Goal: Task Accomplishment & Management: Use online tool/utility

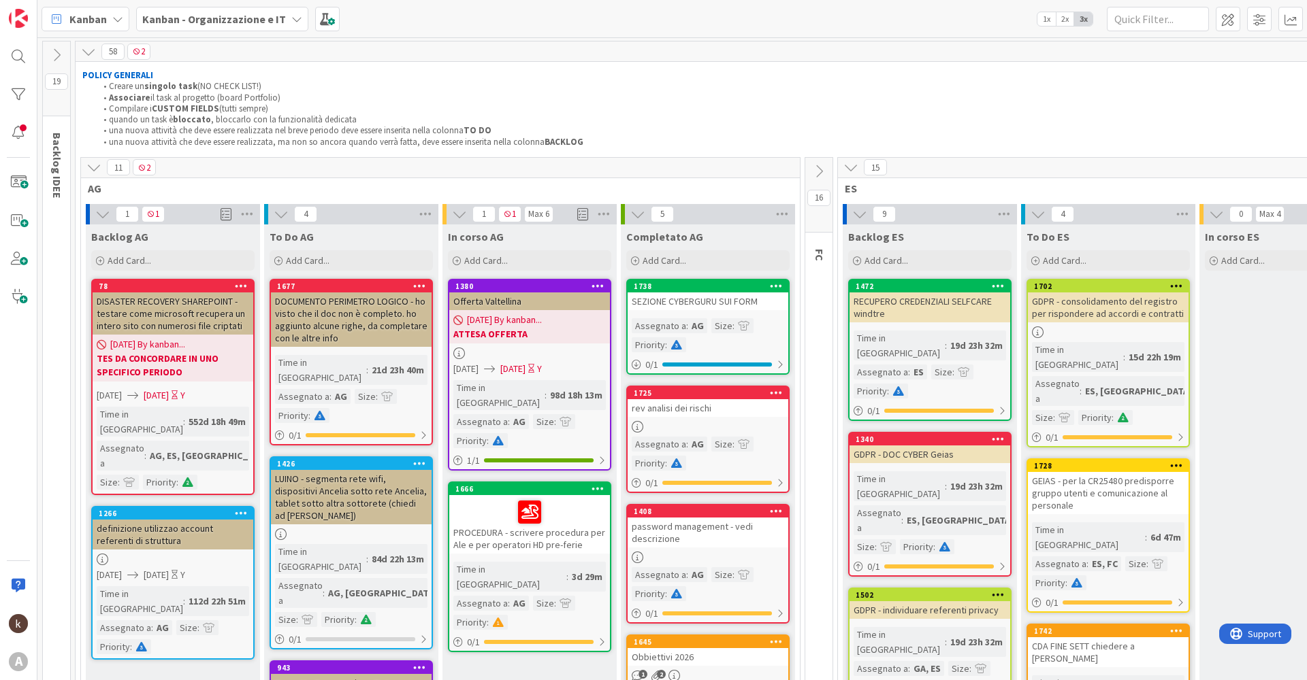
click at [91, 170] on icon at bounding box center [93, 167] width 15 height 15
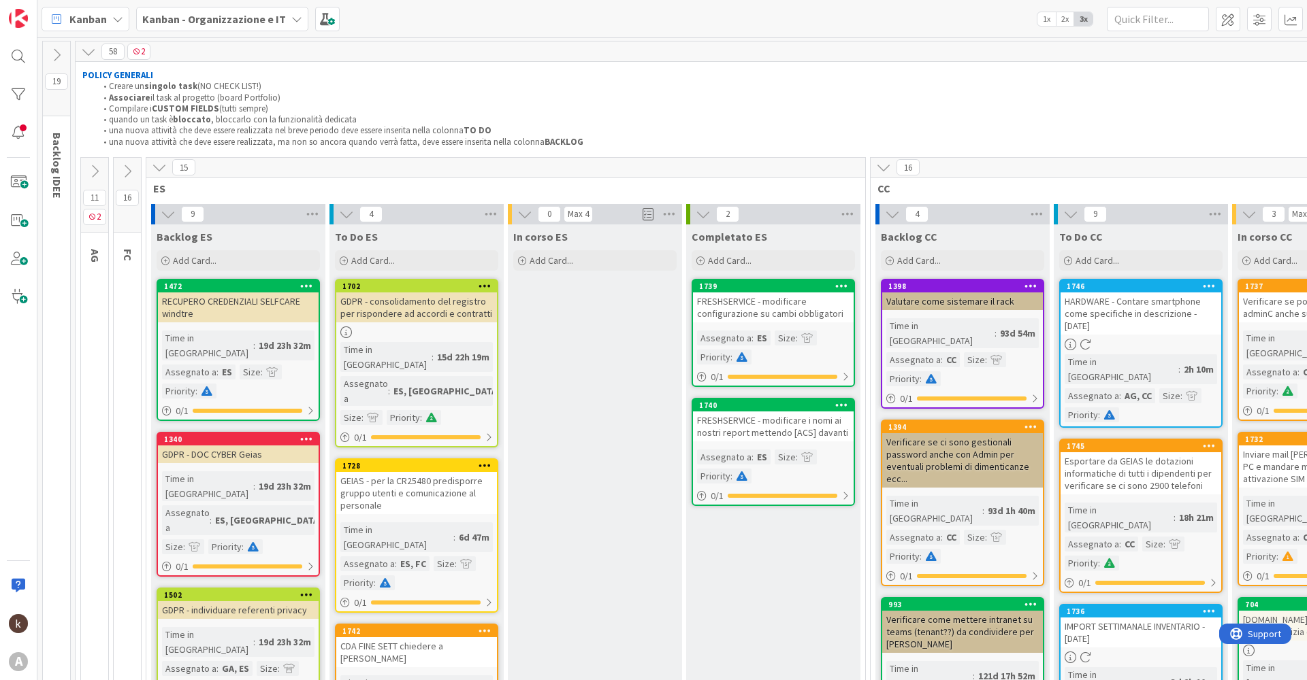
click at [157, 169] on icon at bounding box center [159, 167] width 15 height 15
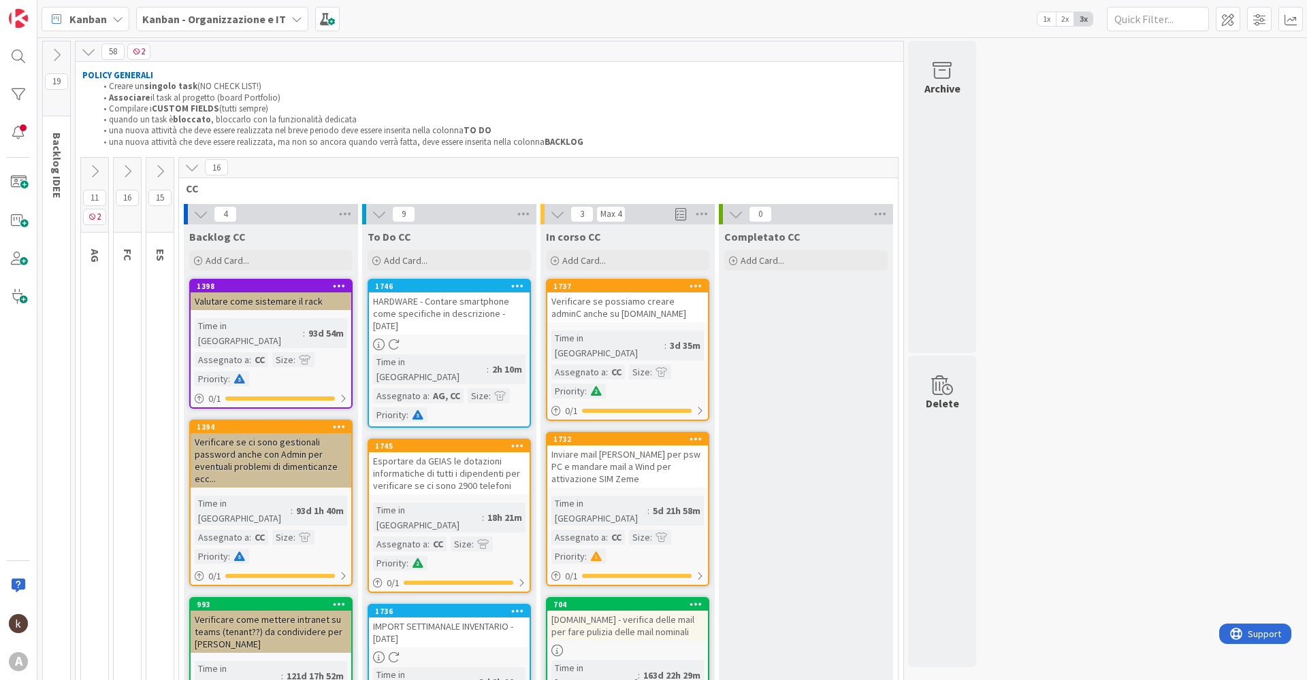
scroll to position [68, 0]
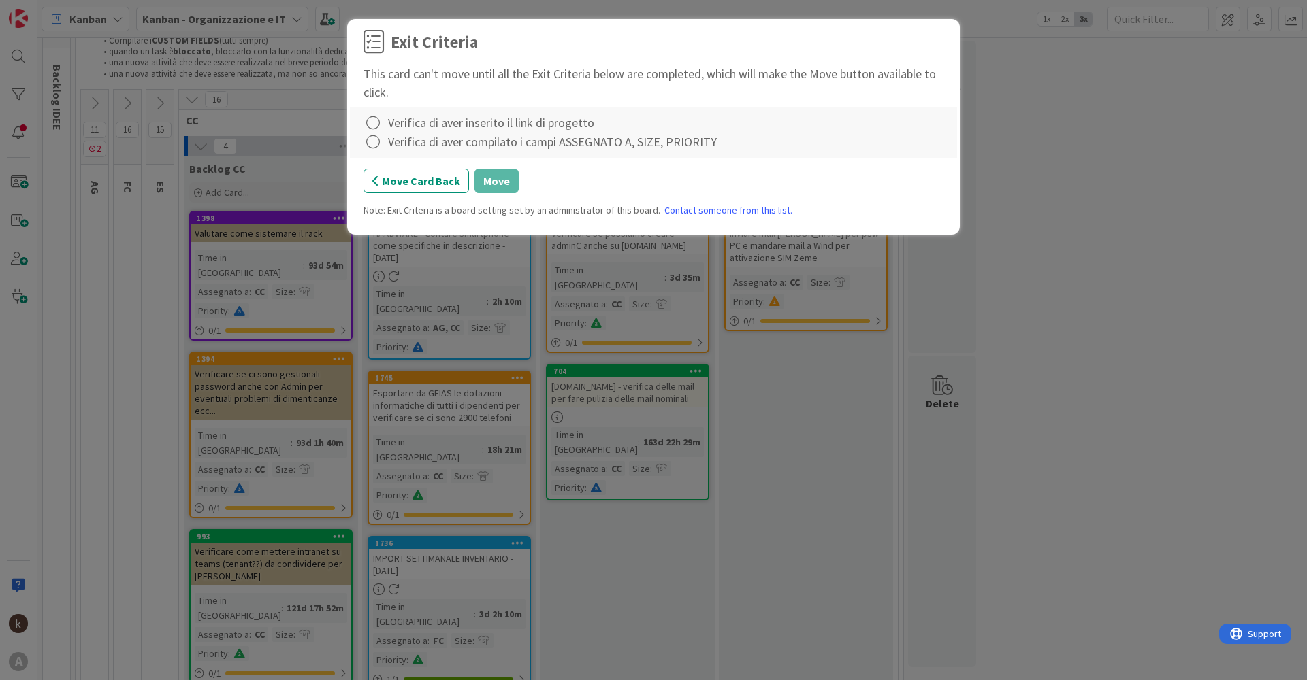
click at [423, 129] on div "Verifica di aver inserito il link di progetto" at bounding box center [491, 123] width 206 height 18
click at [376, 120] on icon at bounding box center [372, 123] width 19 height 19
click at [382, 151] on link "Complete" at bounding box center [448, 151] width 170 height 20
click at [377, 144] on icon at bounding box center [372, 142] width 19 height 19
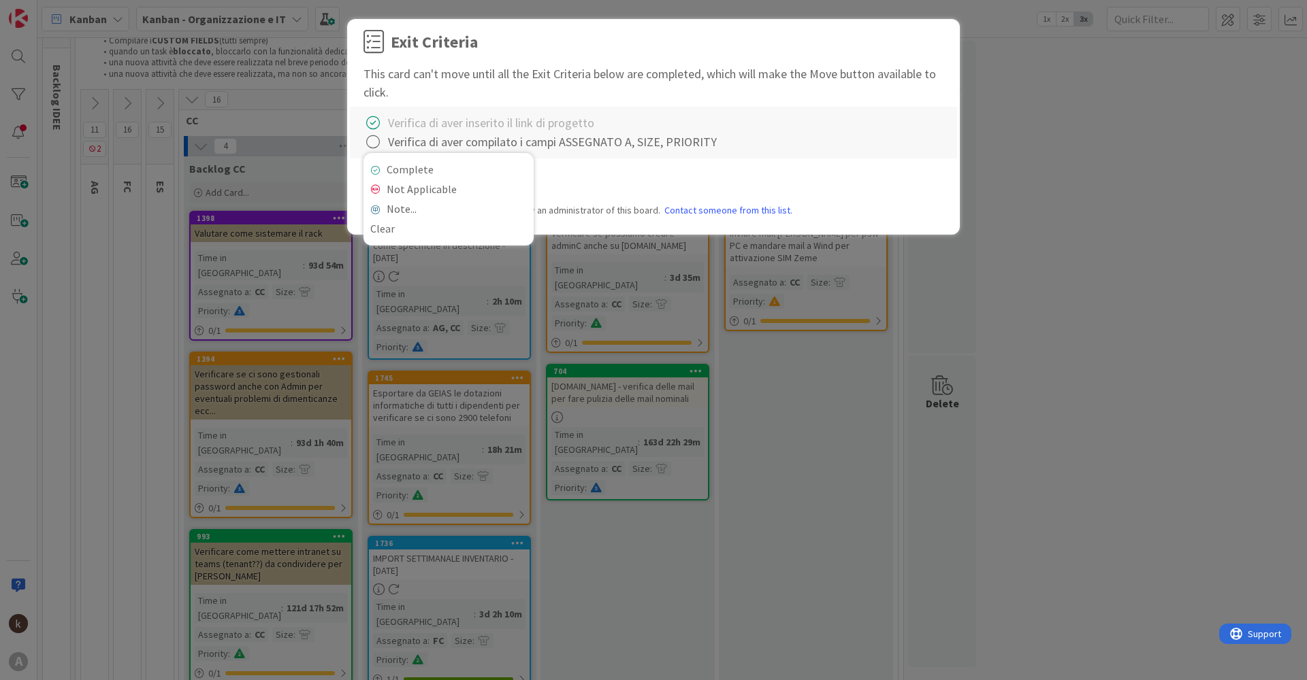
click at [387, 159] on div "Complete Not Applicable Note... Clear" at bounding box center [448, 199] width 170 height 93
click at [387, 163] on link "Complete" at bounding box center [448, 170] width 170 height 20
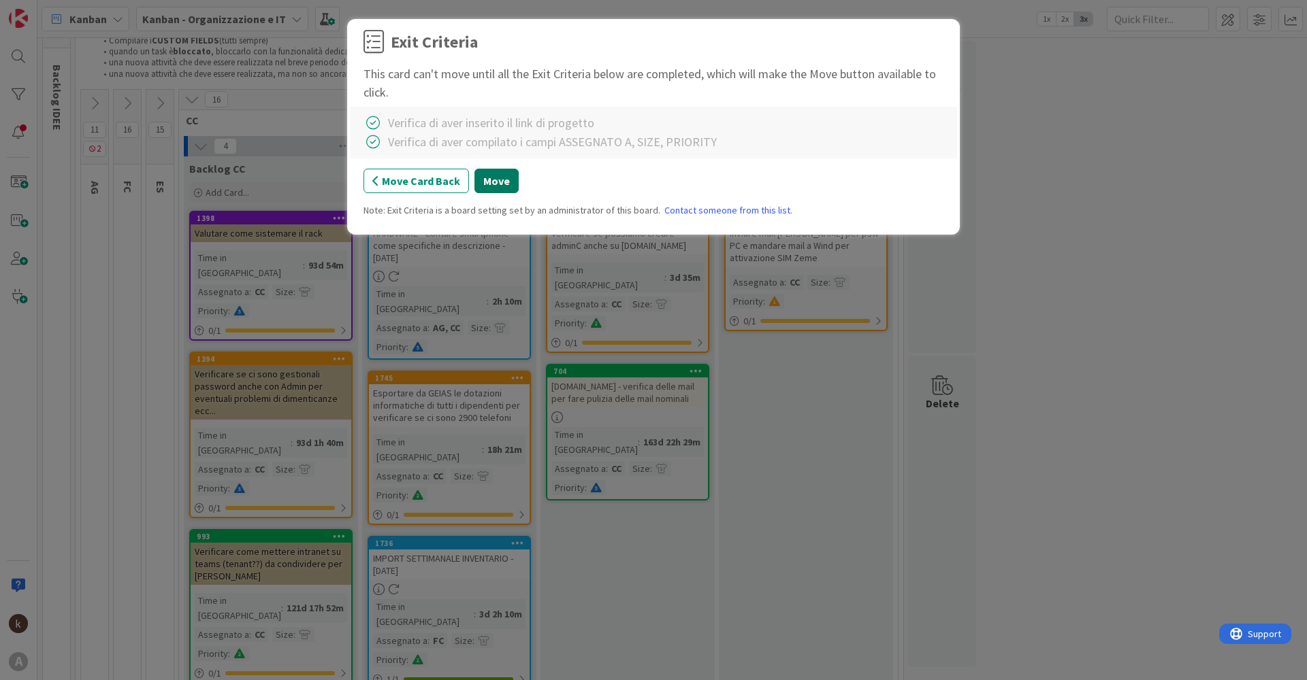
click at [508, 184] on button "Move" at bounding box center [496, 181] width 44 height 24
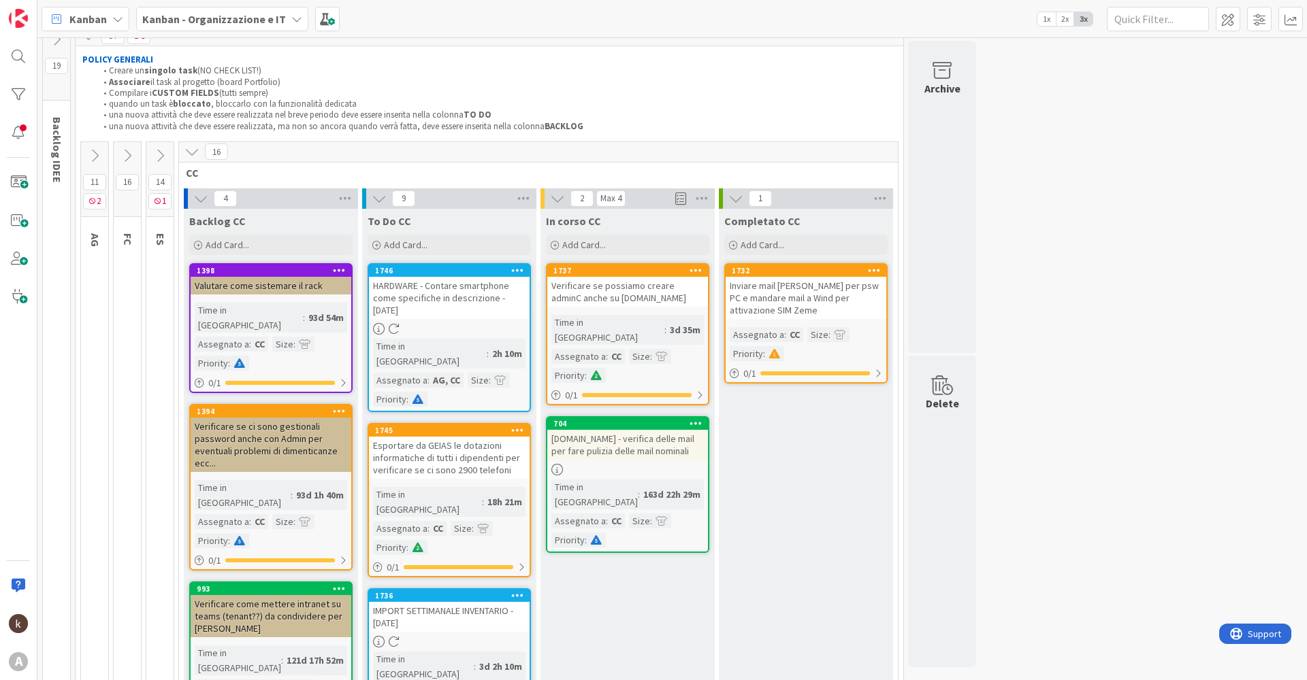
scroll to position [0, 0]
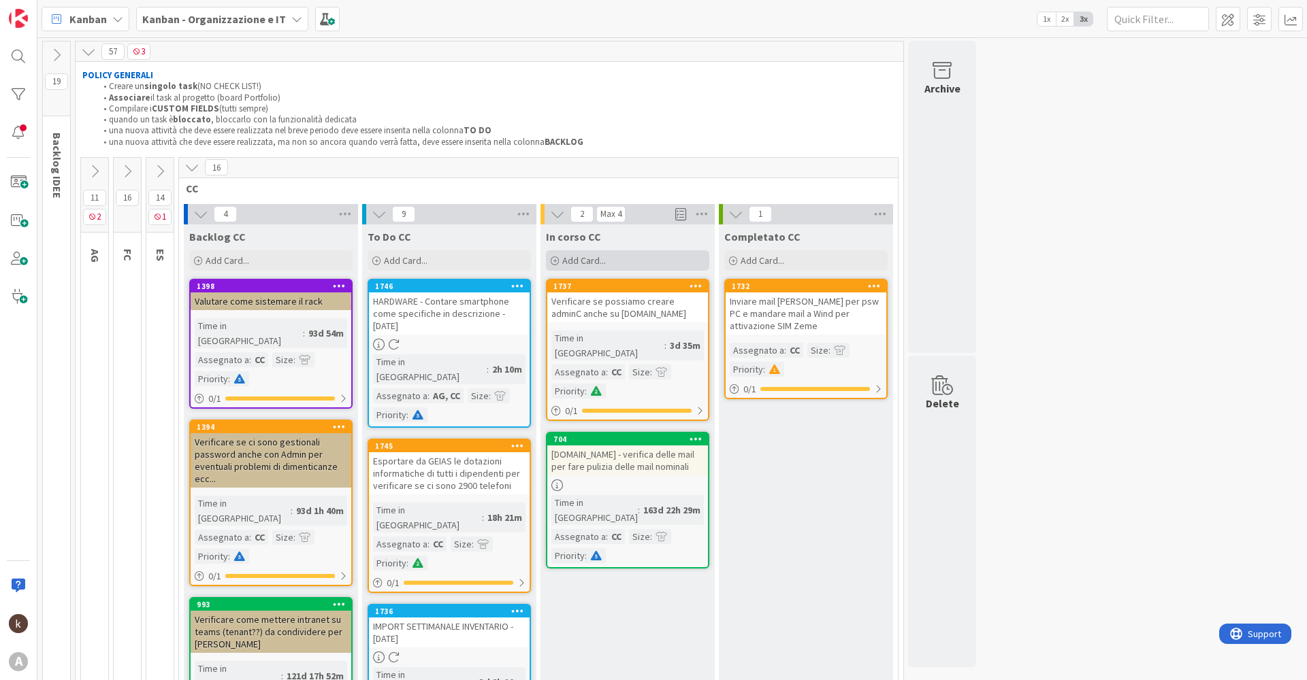
click at [577, 266] on span "Add Card..." at bounding box center [584, 261] width 44 height 12
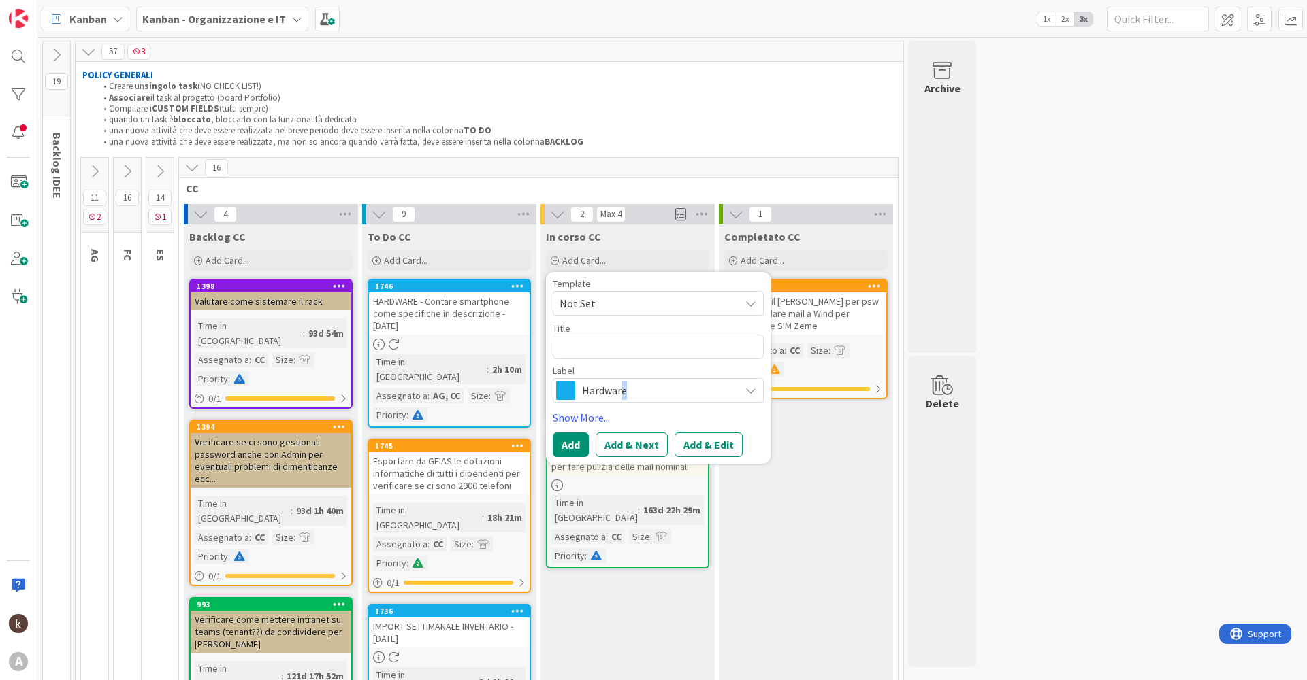
click at [625, 393] on span "Hardware" at bounding box center [657, 390] width 151 height 19
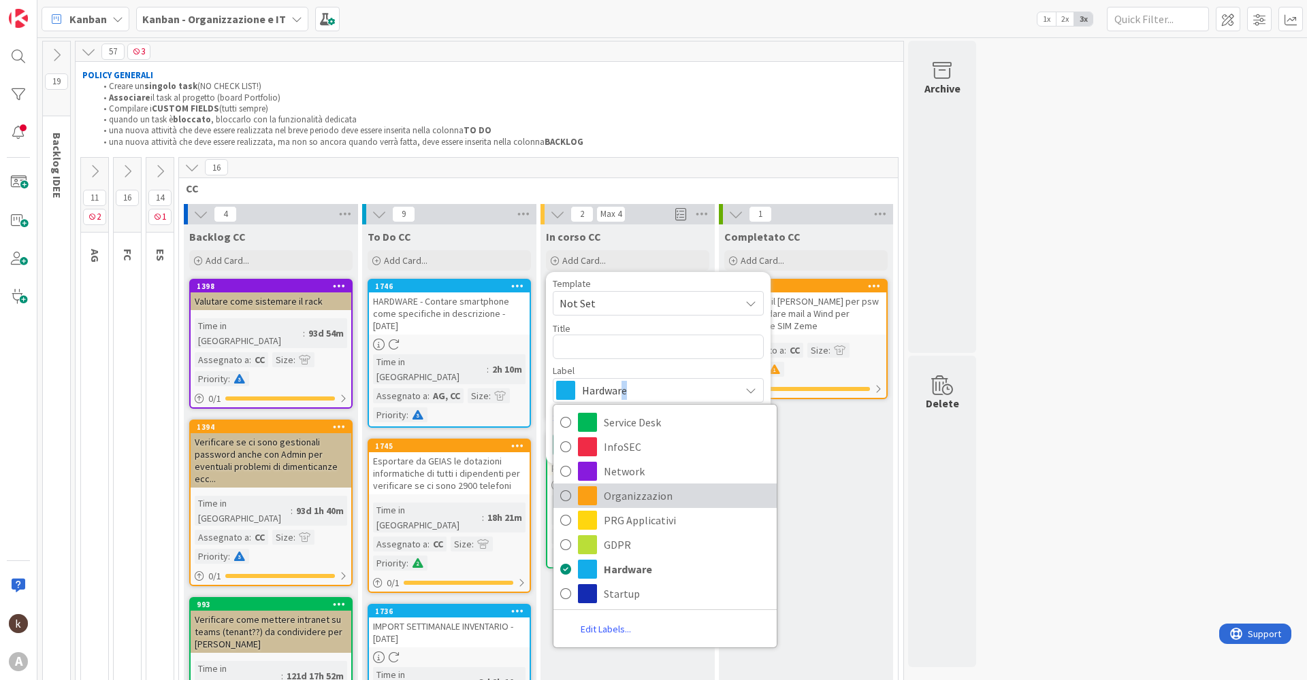
drag, startPoint x: 625, startPoint y: 393, endPoint x: 637, endPoint y: 494, distance: 102.1
click at [637, 494] on span "Organizzazion" at bounding box center [687, 496] width 166 height 20
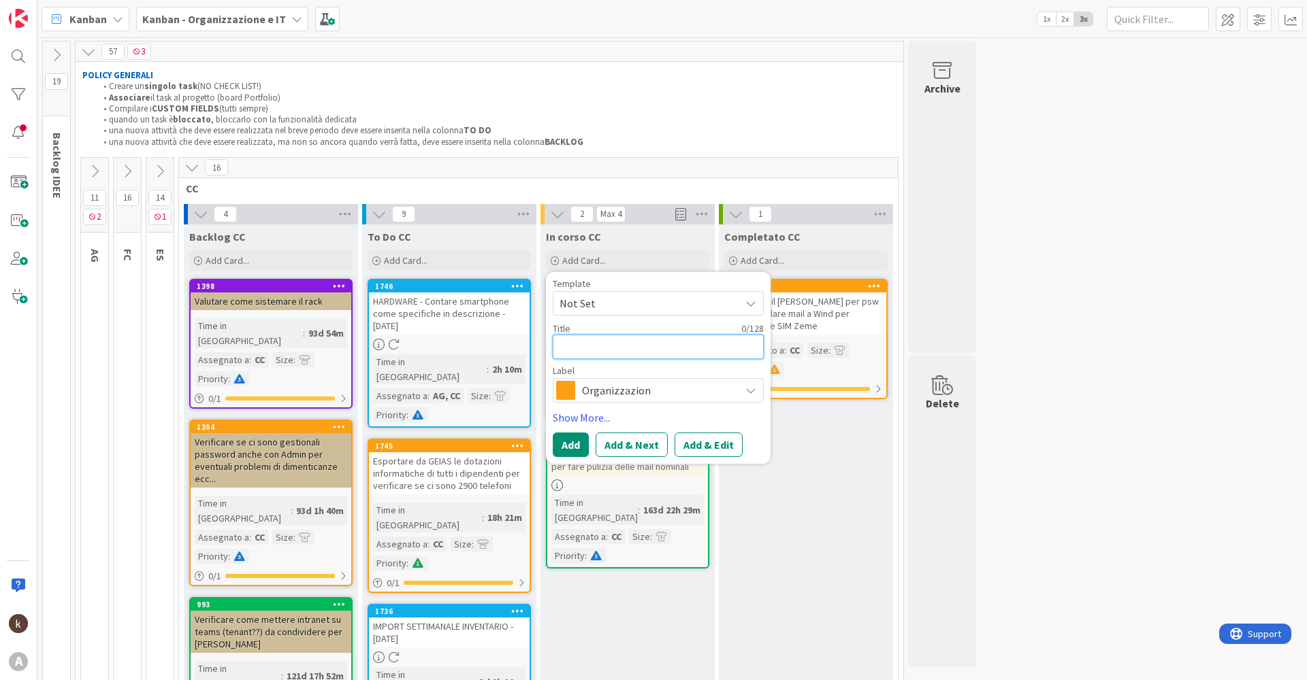
click at [610, 354] on textarea at bounding box center [658, 347] width 211 height 24
type textarea "x"
type textarea "R"
type textarea "x"
type textarea "Ri"
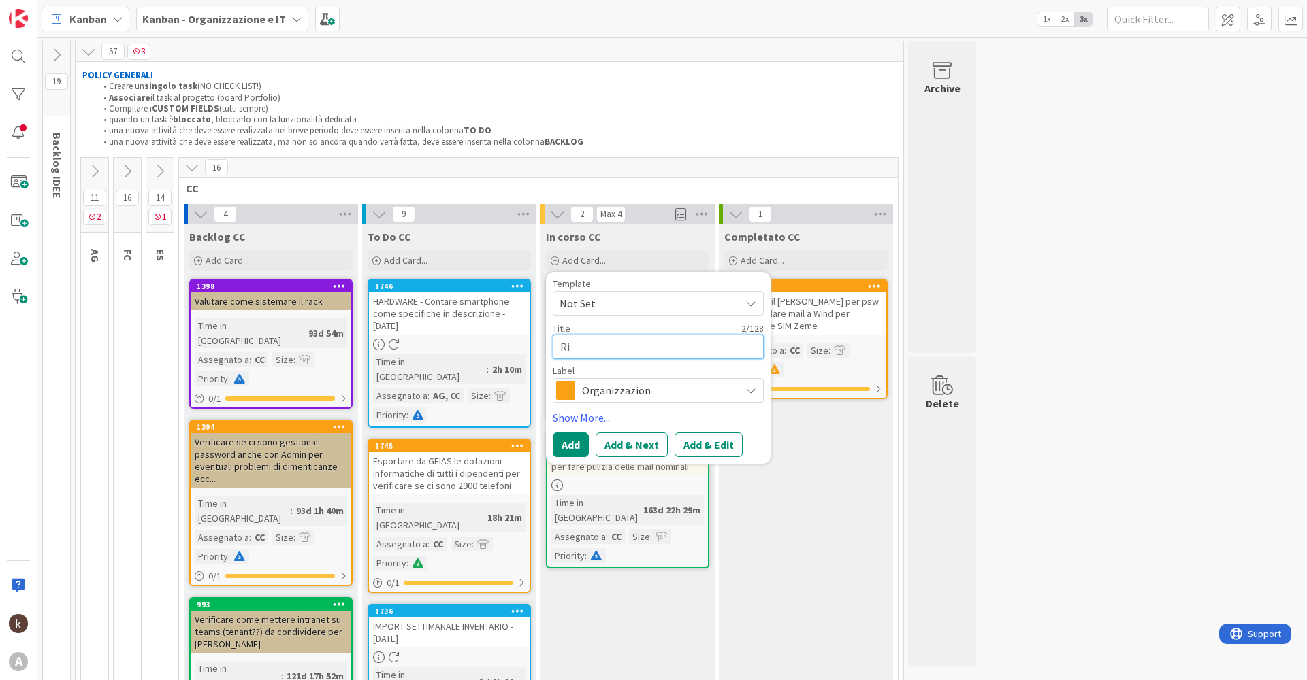
type textarea "x"
type textarea "Rich"
type textarea "x"
type textarea "Richi"
type textarea "x"
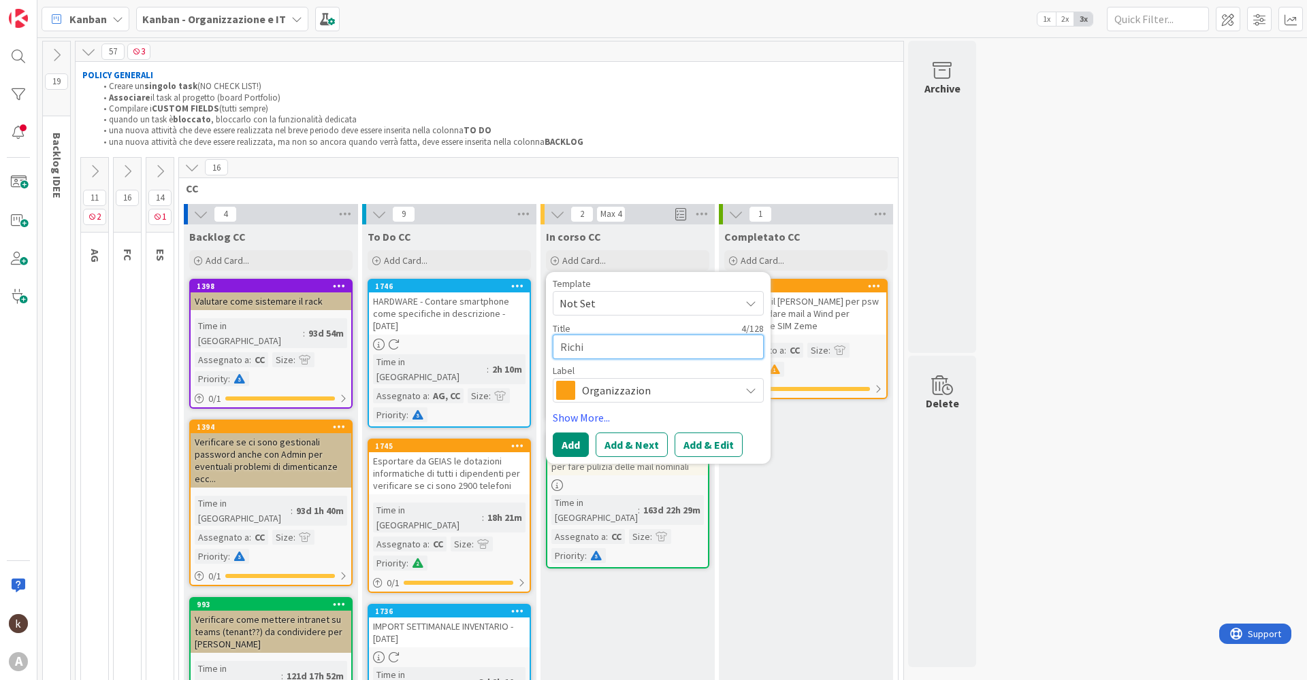
type textarea "[PERSON_NAME]"
type textarea "x"
type textarea "Richiede"
type textarea "x"
type textarea "Richieder"
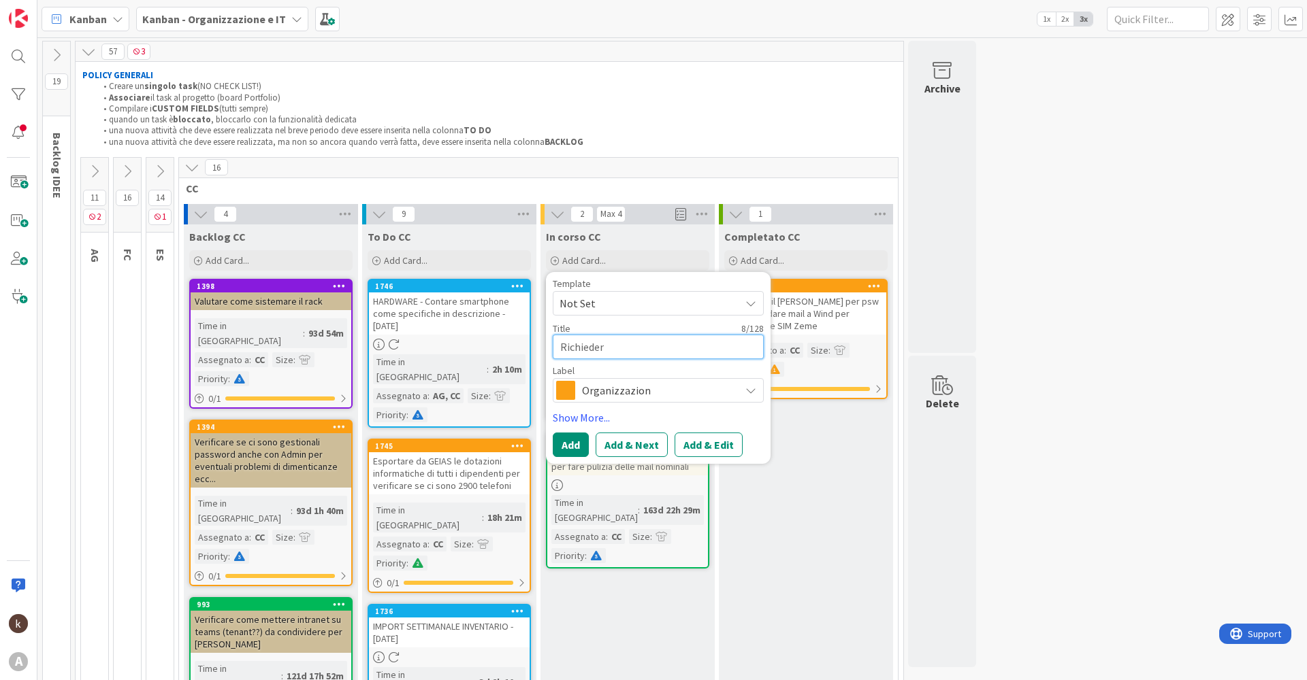
type textarea "x"
type textarea "Richiedere"
type textarea "x"
type textarea "Richiedere"
type textarea "x"
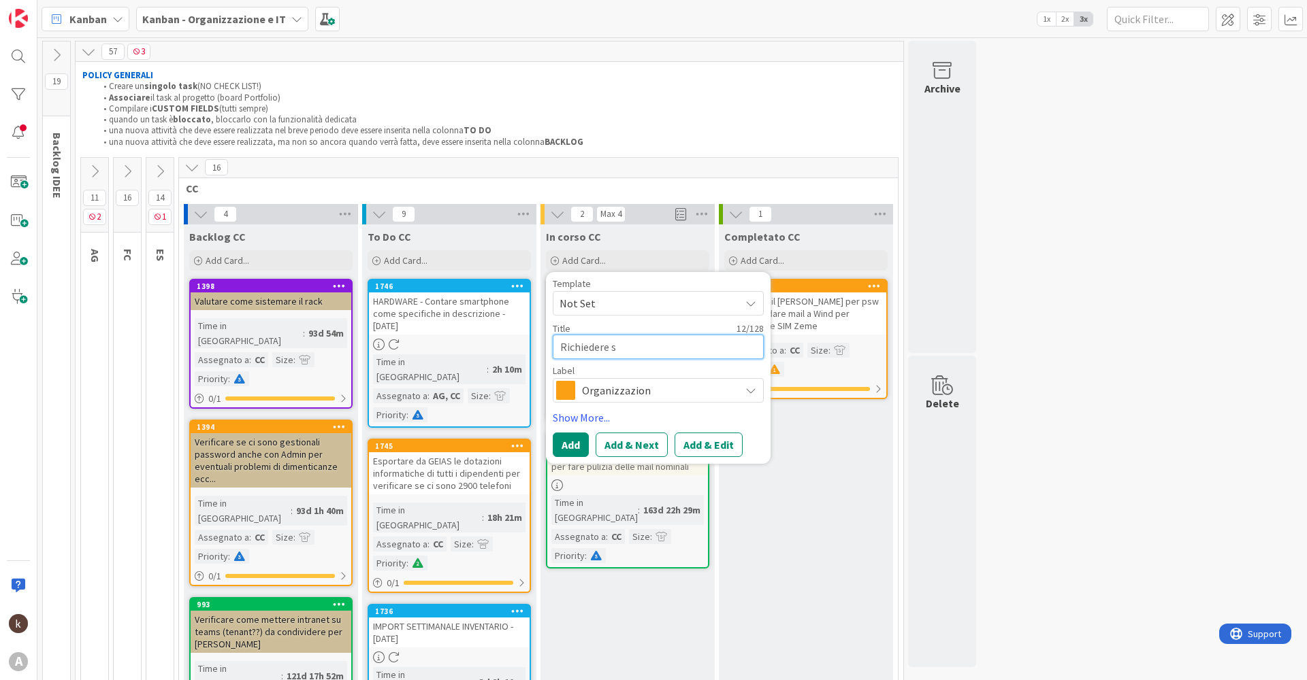
type textarea "Richiedere so"
type textarea "x"
type textarea "Richiedere sos"
type textarea "x"
type textarea "Richiedere sosp"
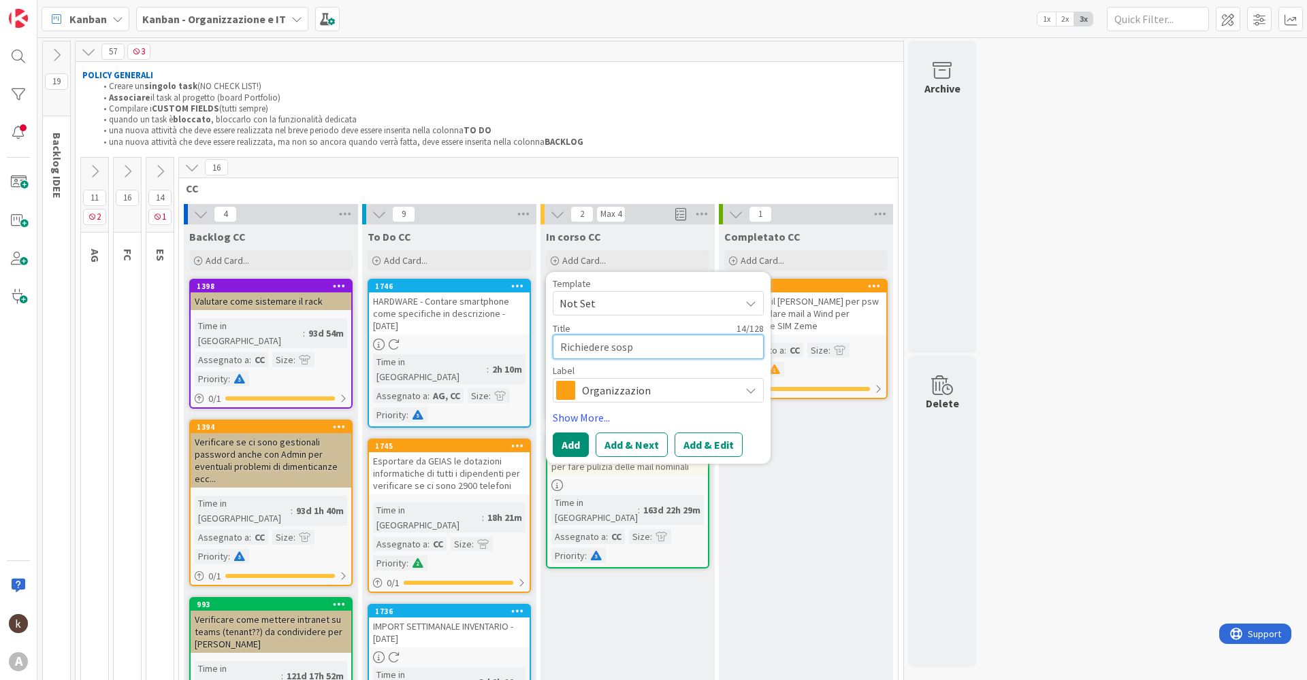
type textarea "x"
type textarea "Richiedere sospe"
type textarea "x"
type textarea "Richiedere sospen"
type textarea "x"
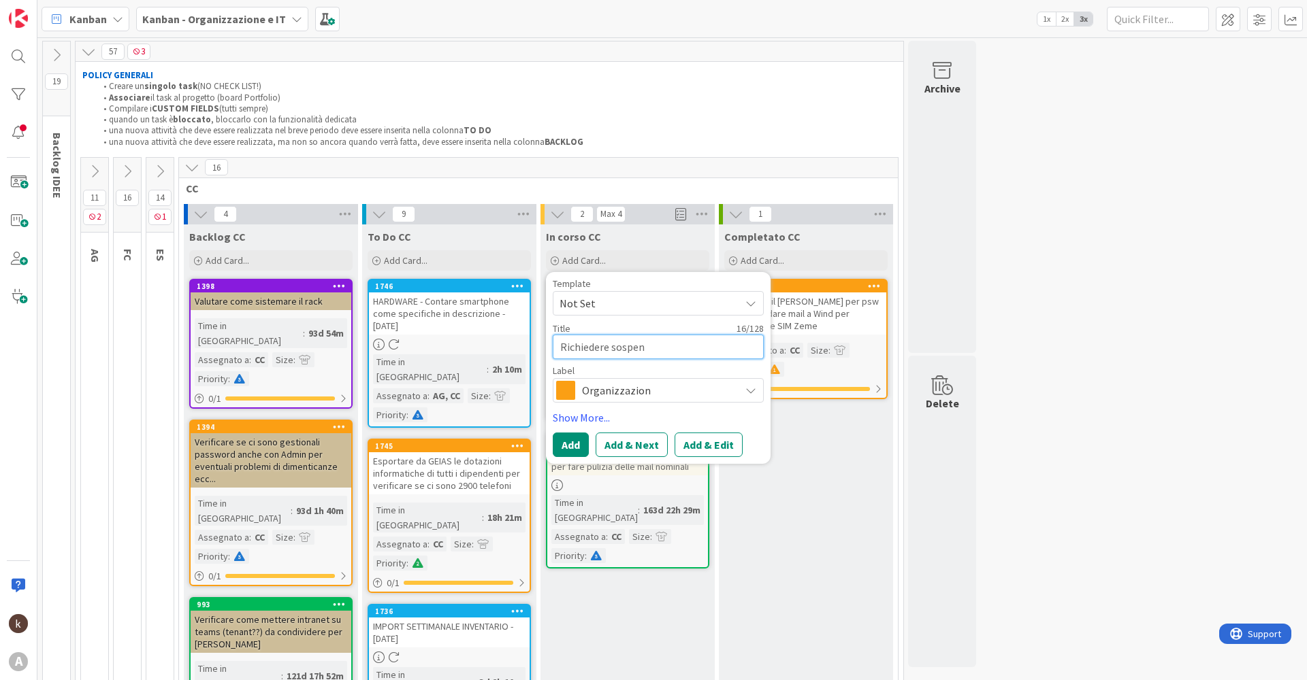
type textarea "Richiedere sospens"
type textarea "x"
type textarea "Richiedere sospensi"
type textarea "x"
type textarea "Richiedere sospensio"
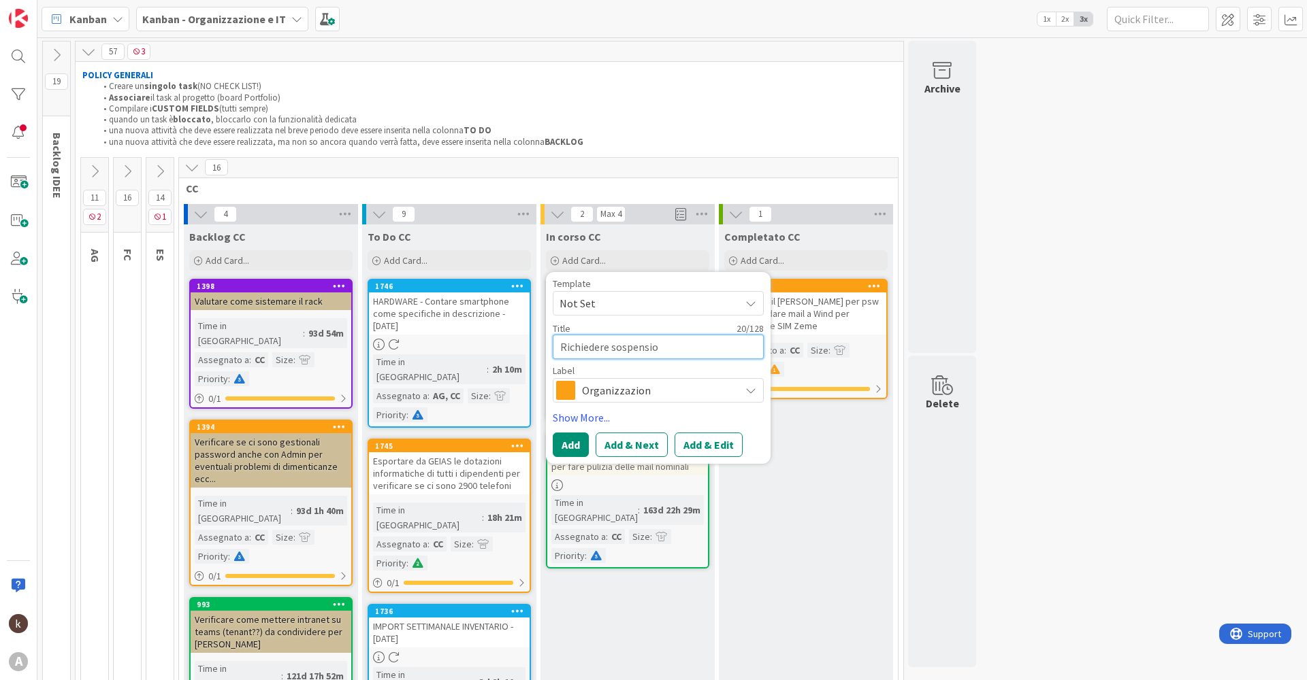
type textarea "x"
type textarea "Richiedere sospensione"
type textarea "x"
type textarea "Richiedere sospensione"
type textarea "x"
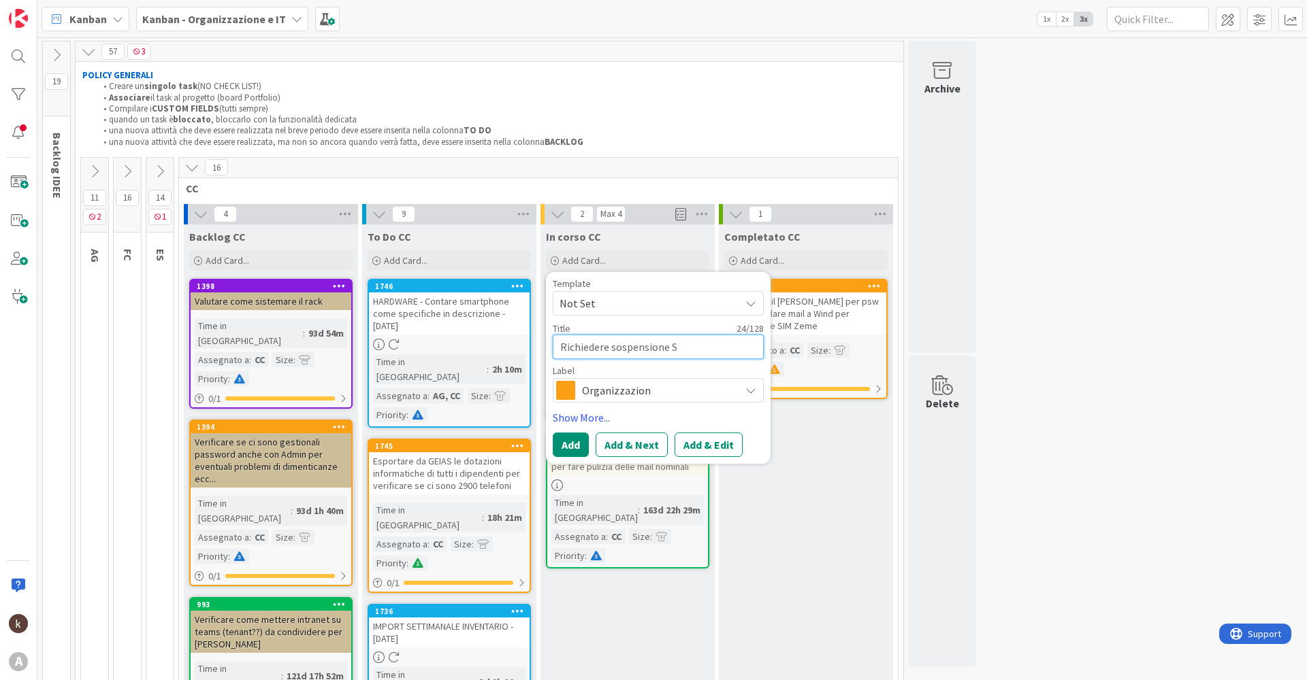
type textarea "Richiedere sospensione SI"
type textarea "x"
type textarea "Richiedere sospensione SIM"
type textarea "x"
type textarea "Richiedere sospensione SIM"
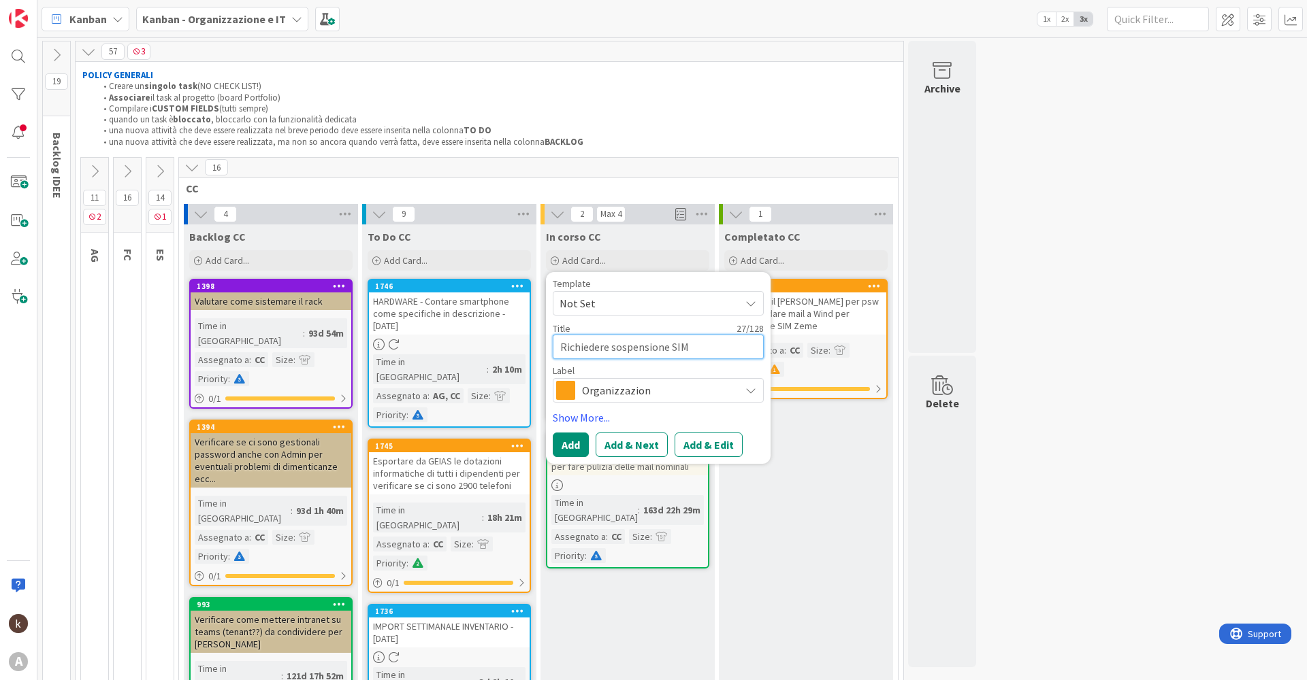
type textarea "x"
type textarea "Richiedere sospensione SIM w"
type textarea "x"
type textarea "Richiedere sospensione SIM wi"
type textarea "x"
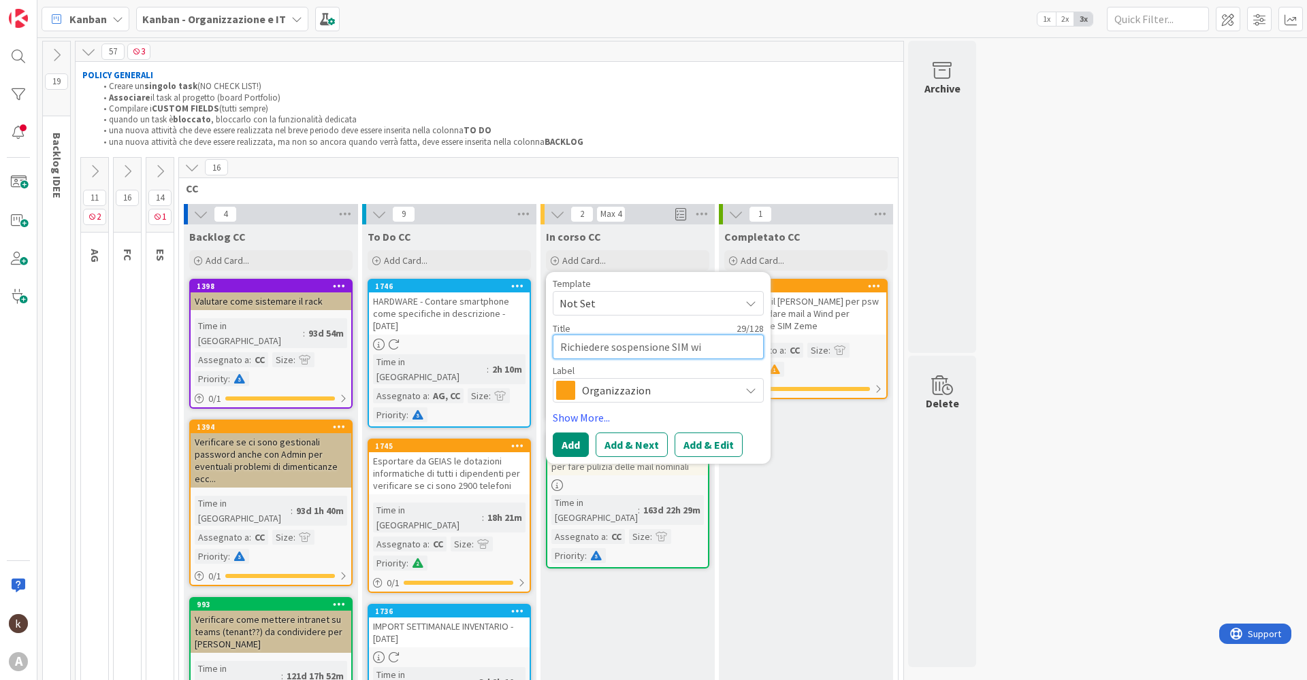
type textarea "Richiedere sospensione SIM win"
type textarea "x"
type textarea "Richiedere sospensione SIM wind"
type textarea "x"
type textarea "Richiedere sospensione SIM wind"
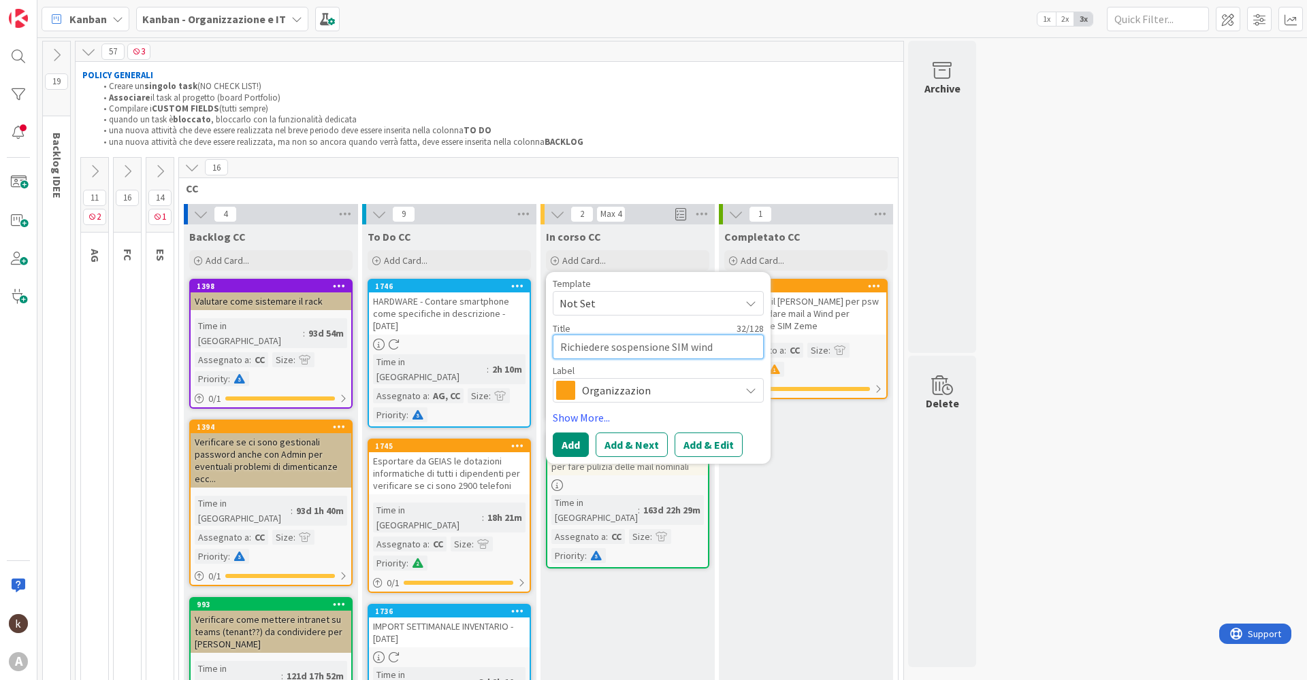
type textarea "x"
type textarea "Richiedere sospensione SIM wind 3"
type textarea "x"
type textarea "Richiedere sospensione SIM wind 3°"
type textarea "x"
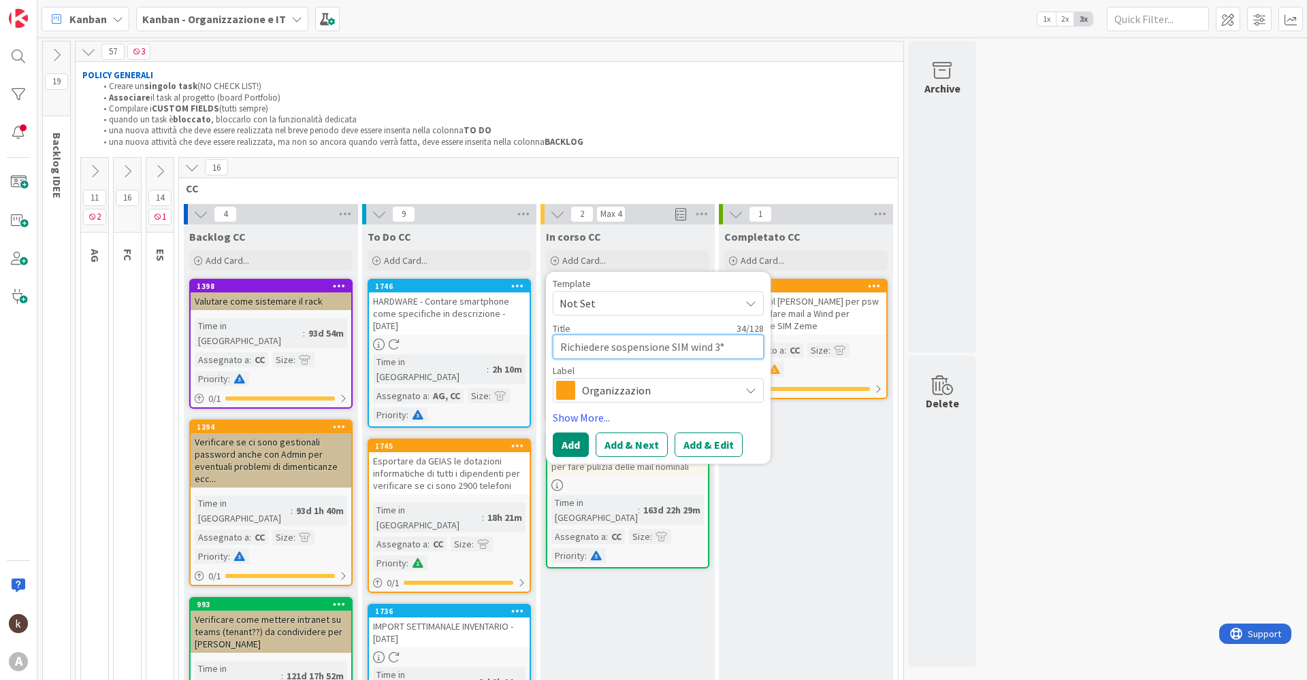
type textarea "Richiedere sospensione SIM wind 3°"
type textarea "x"
type textarea "Richiedere sospensione SIM wind 3° T"
type textarea "x"
type textarea "Richiedere sospensione SIM wind 3° Ta"
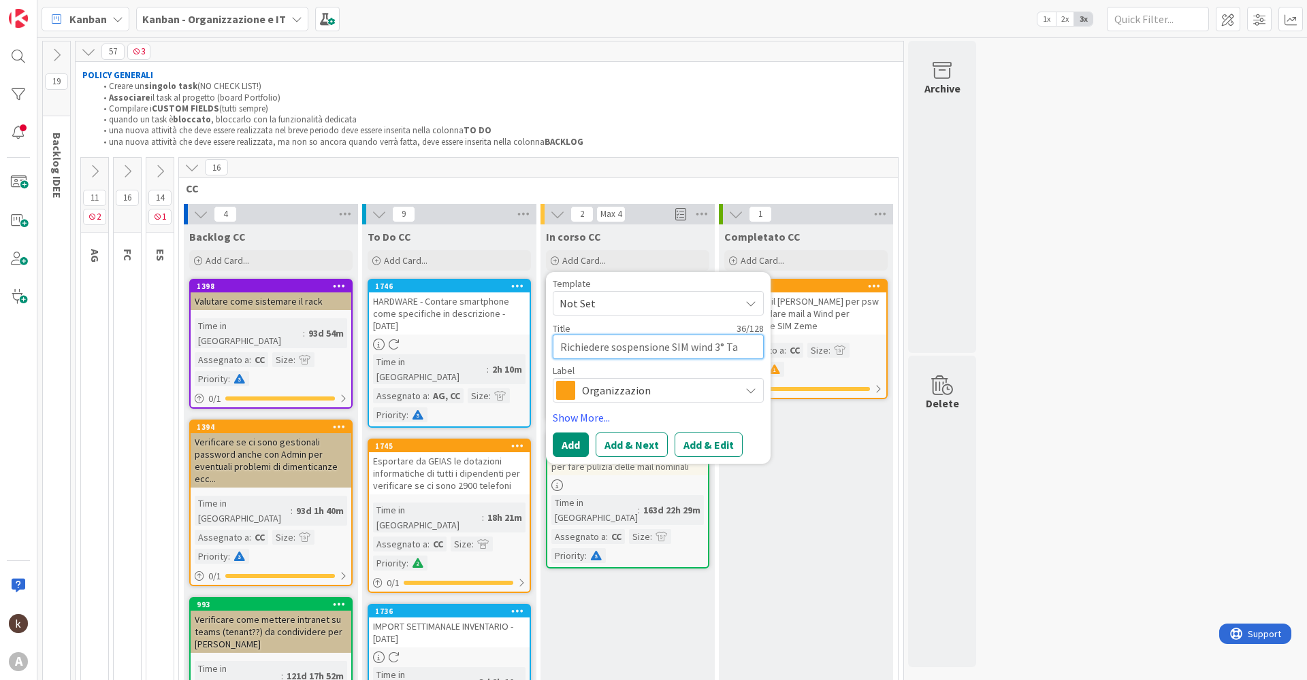
type textarea "x"
type textarea "Richiedere sospensione SIM wind 3° Tan"
type textarea "x"
type textarea "Richiedere sospensione SIM wind 3° Tanc"
type textarea "x"
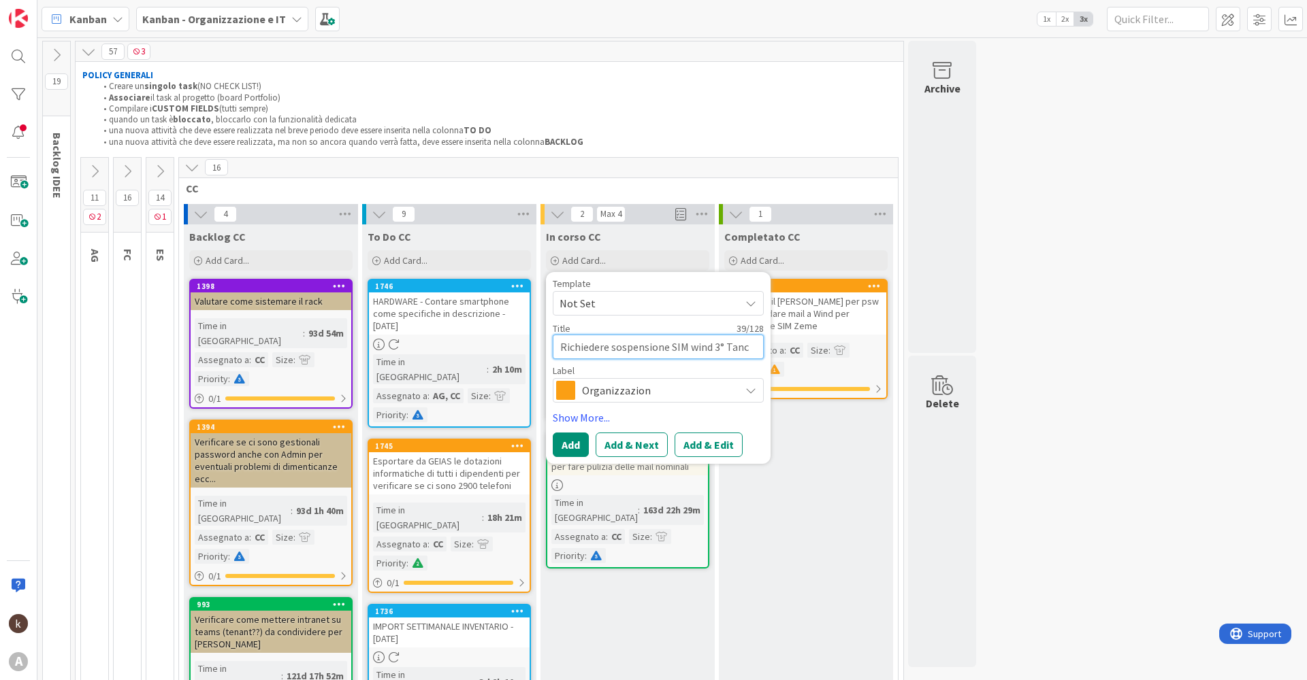
type textarea "Richiedere sospensione SIM wind 3° Tanch"
type textarea "x"
type textarea "Richiedere sospensione SIM wind 3° Tanche"
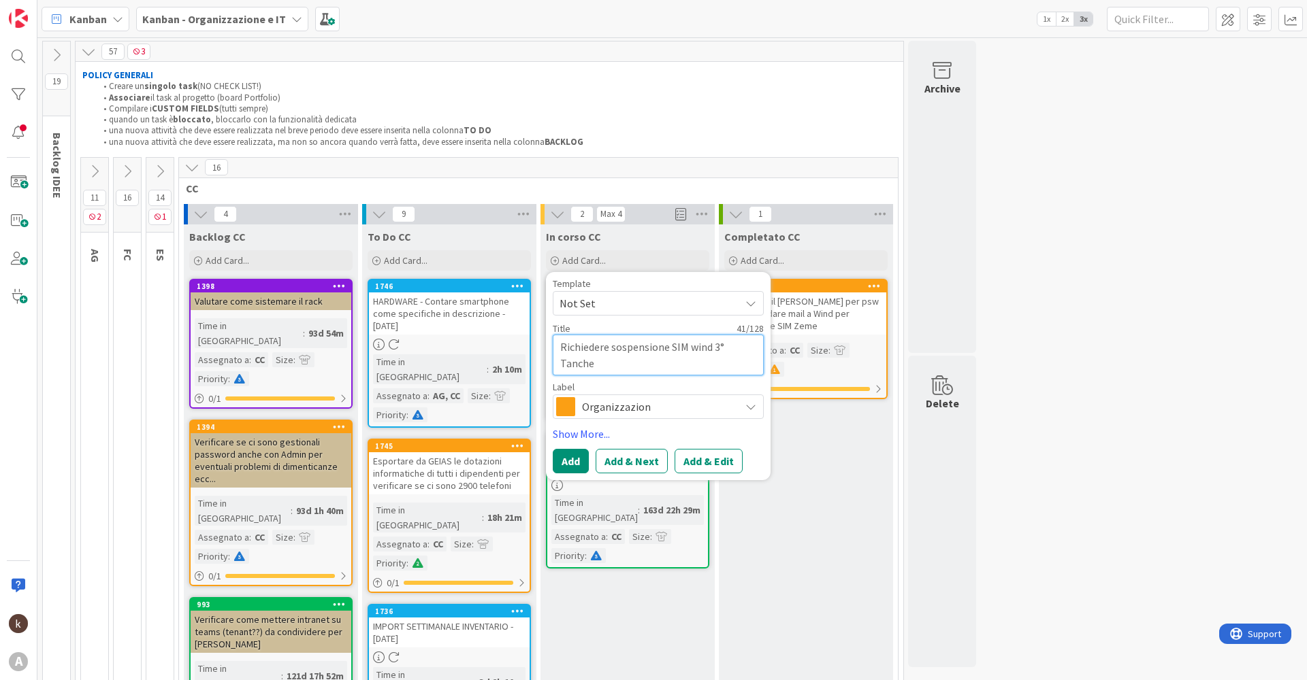
click at [565, 364] on textarea "Richiedere sospensione SIM wind 3° Tanche" at bounding box center [658, 355] width 211 height 41
type textarea "x"
type textarea "Richiedere sospensione SIM wind 3° Tranche"
click at [621, 363] on textarea "Richiedere sospensione SIM wind 3° Tranche" at bounding box center [658, 355] width 211 height 41
type textarea "x"
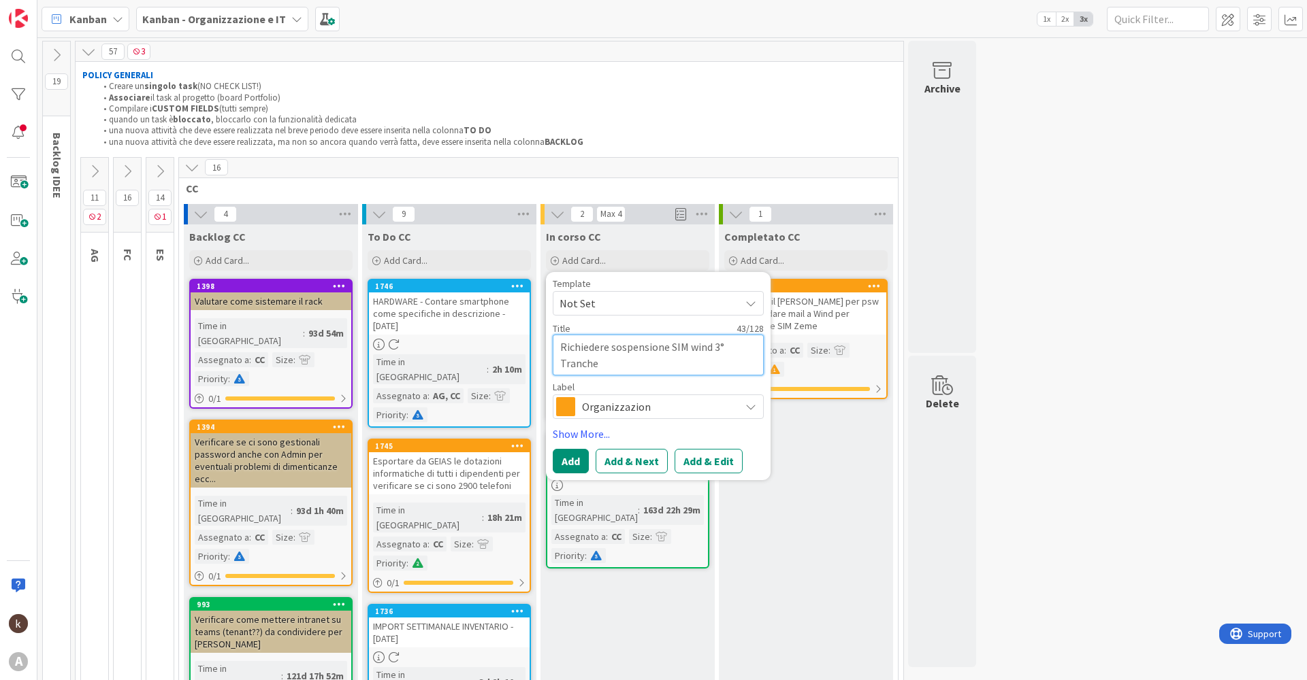
type textarea "Richiedere sospensione SIM wind 3° Tranche -"
type textarea "x"
type textarea "Richiedere sospensione SIM wind 3° Tranche -"
type textarea "x"
type textarea "Richiedere sospensione SIM wind 3° Tranche - V"
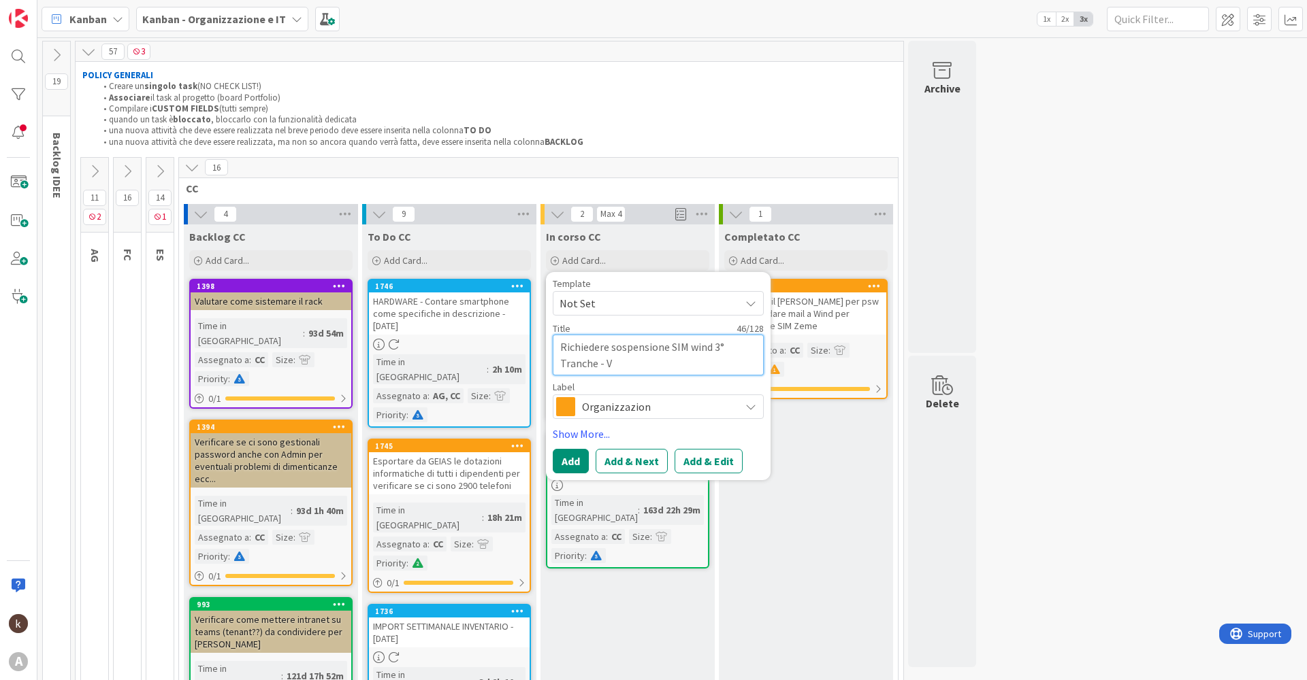
type textarea "x"
type textarea "Richiedere sospensione SIM wind 3° Tranche - Ve"
type textarea "x"
type textarea "Richiedere sospensione SIM wind 3° Tranche - Ved"
type textarea "x"
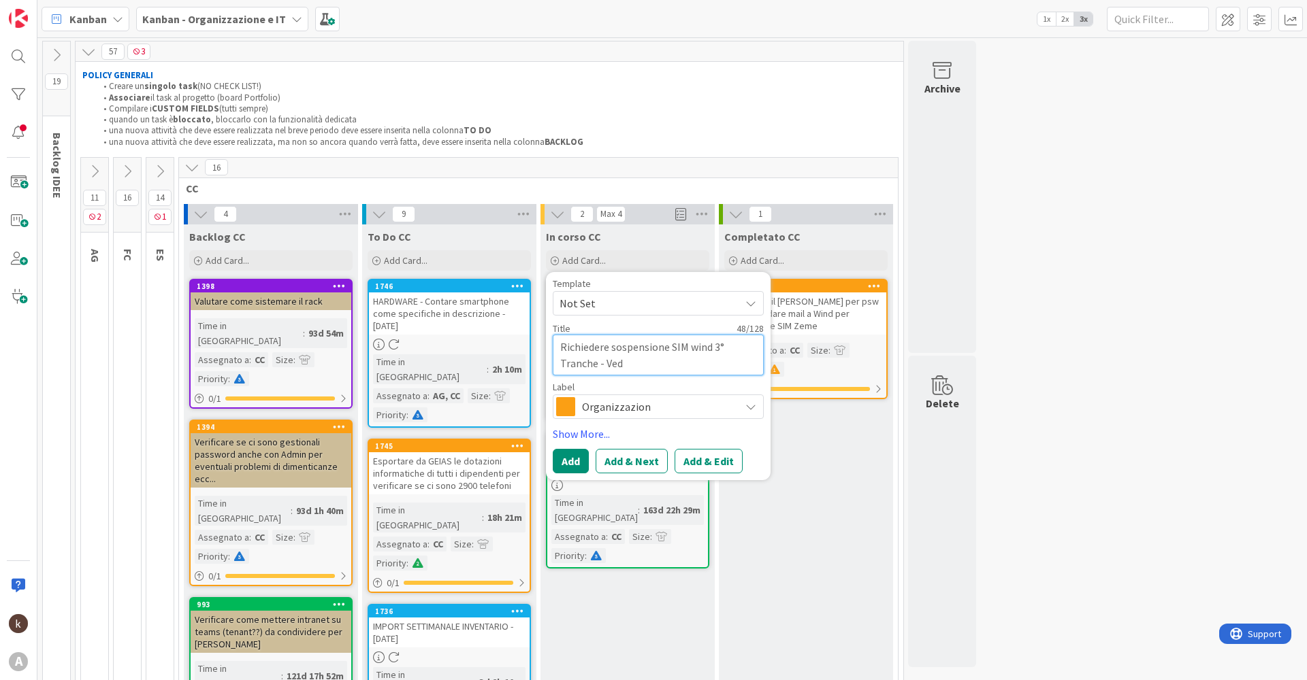
type textarea "Richiedere sospensione SIM wind 3° Tranche - Vedi"
type textarea "x"
type textarea "Richiedere sospensione SIM wind 3° Tranche - Vedi"
type textarea "x"
type textarea "Richiedere sospensione SIM wind 3° Tranche - Vedi M"
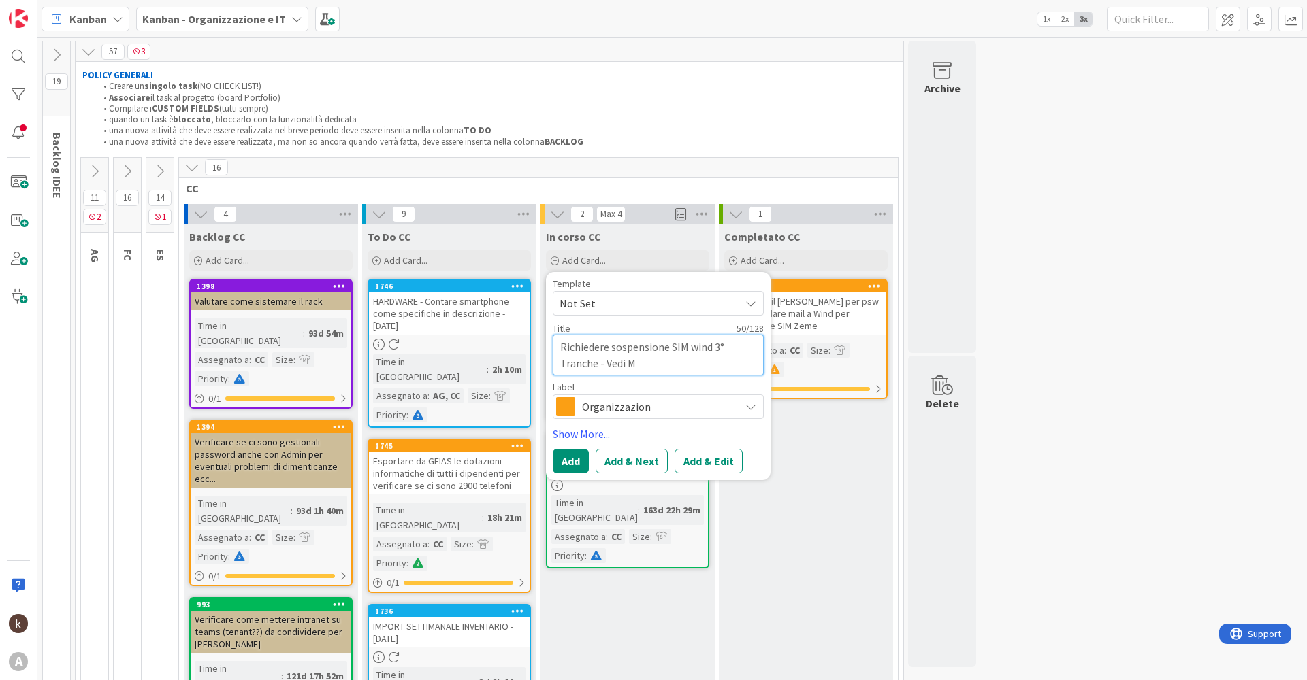
type textarea "x"
type textarea "Richiedere sospensione SIM wind 3° Tranche - Vedi Ma"
type textarea "x"
type textarea "Richiedere sospensione SIM wind 3° Tranche - Vedi Mai"
type textarea "x"
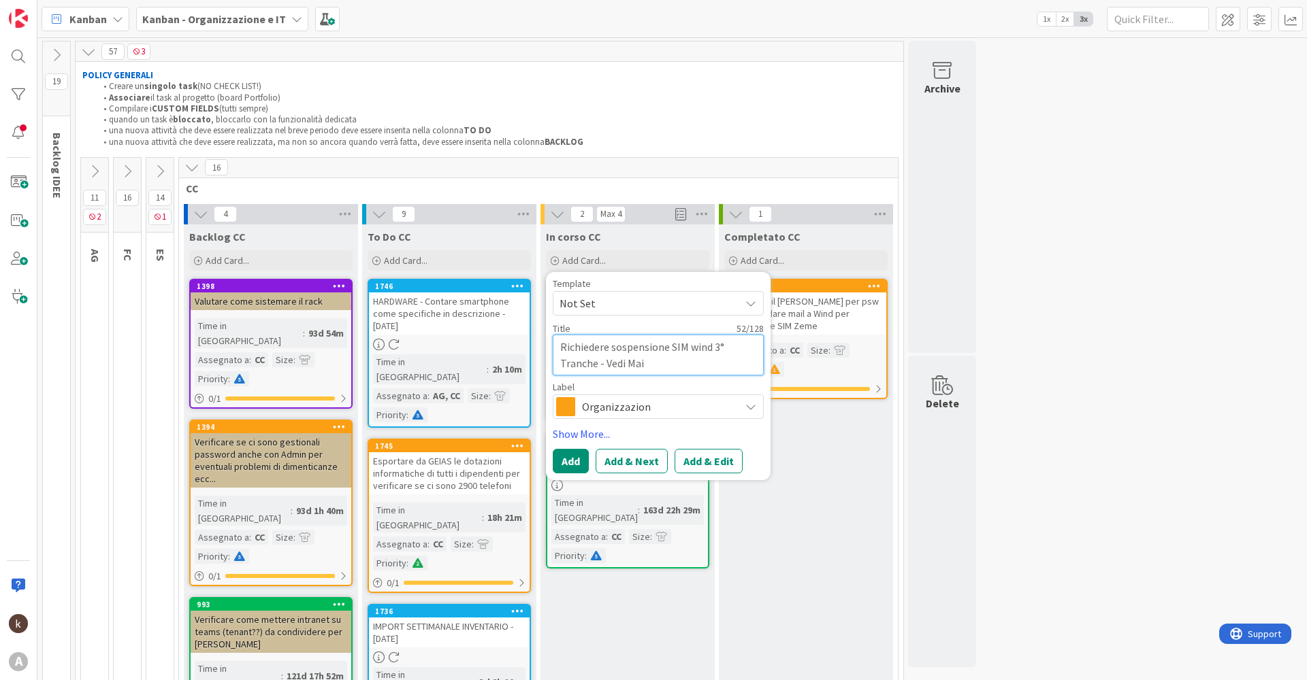
type textarea "Richiedere sospensione SIM wind 3° Tranche - Vedi Mail"
type textarea "x"
type textarea "Richiedere sospensione SIM wind 3° Tranche - Vedi Mail"
type textarea "x"
type textarea "Richiedere sospensione SIM wind 3° Tranche - Vedi Mail S"
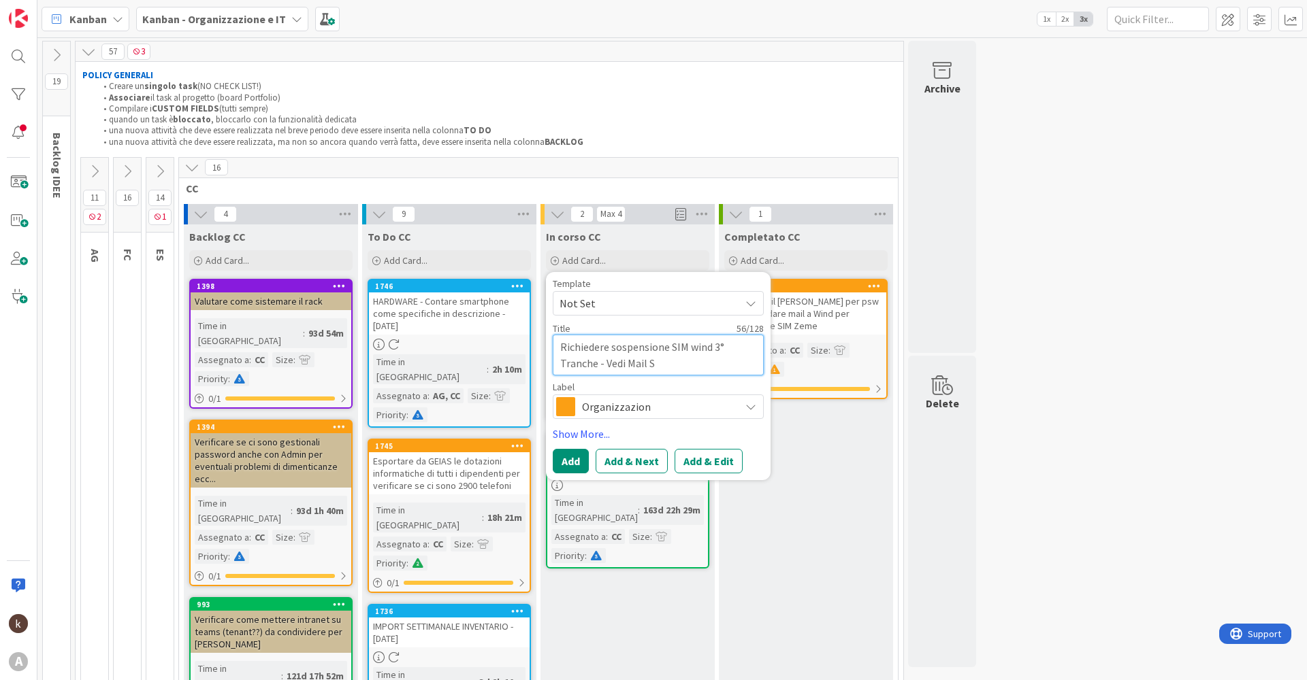
type textarea "x"
type textarea "Richiedere sospensione SIM wind 3° Tranche - Vedi Mail Sa"
type textarea "x"
type textarea "Richiedere sospensione SIM wind 3° Tranche - Vedi Mail Sar"
type textarea "x"
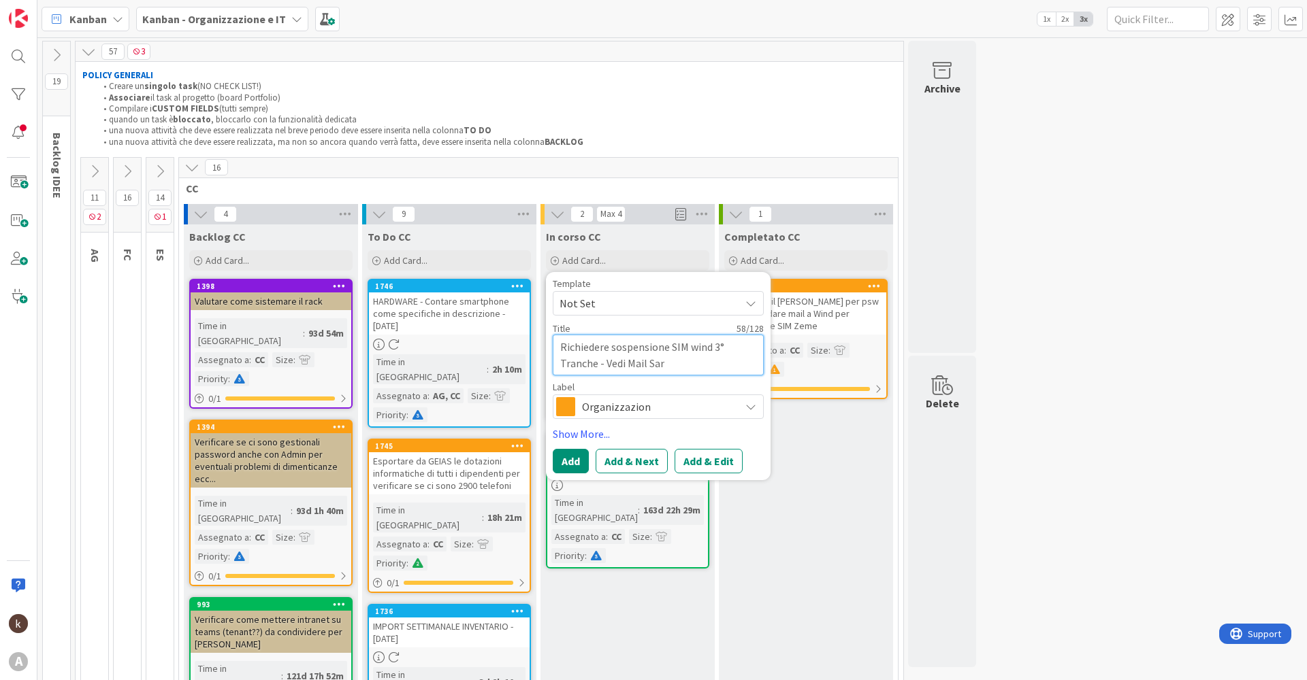
type textarea "Richiedere sospensione SIM wind 3° Tranche - Vedi Mail Sarz"
type textarea "x"
type textarea "Richiedere sospensione SIM wind 3° Tranche - Vedi Mail Sarza"
type textarea "x"
type textarea "Richiedere sospensione SIM wind 3° Tranche - Vedi Mail Sarzan"
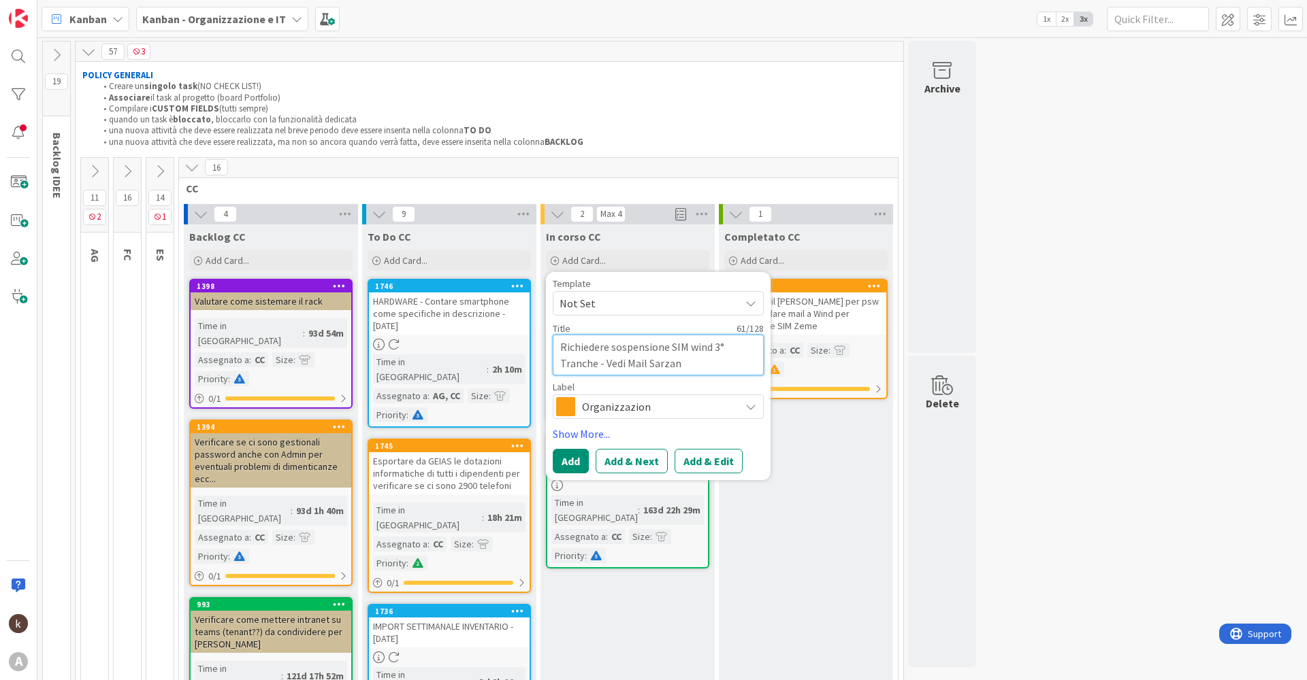
type textarea "x"
type textarea "Richiedere sospensione SIM wind 3° Tranche - Vedi Mail Sarzana"
click at [717, 456] on button "Add & Edit" at bounding box center [708, 461] width 68 height 24
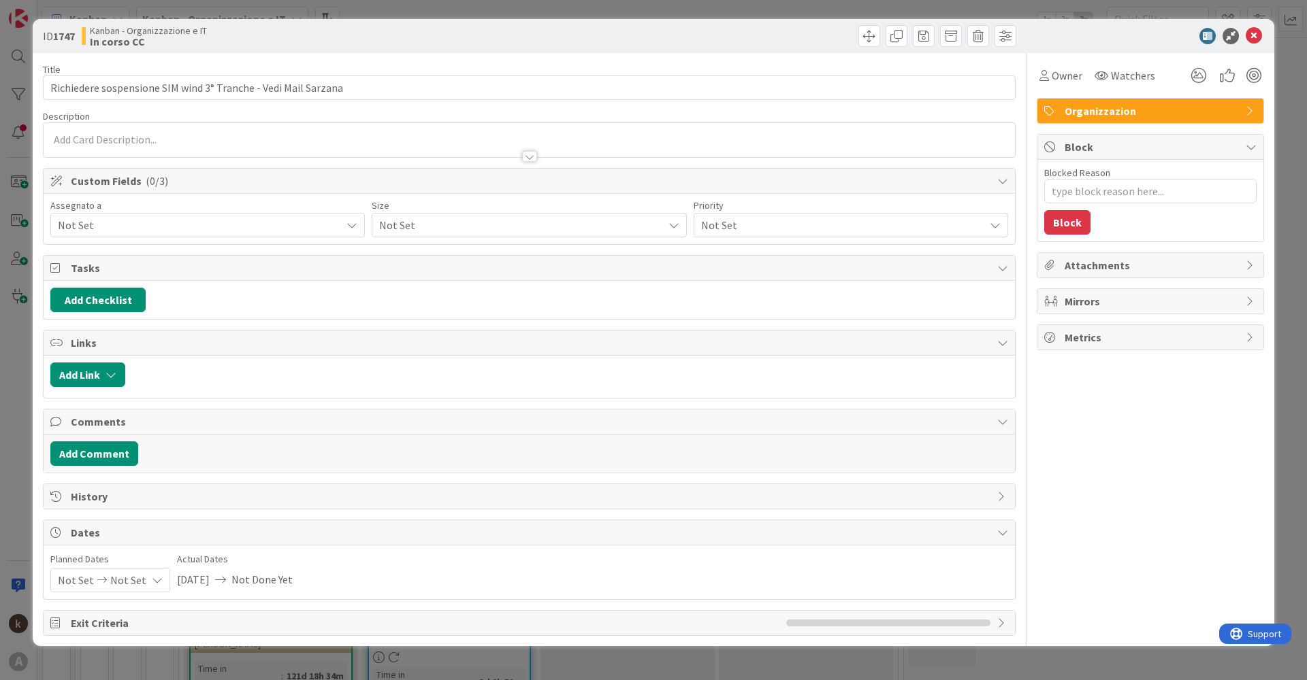
click at [206, 229] on span "Not Set" at bounding box center [199, 225] width 283 height 16
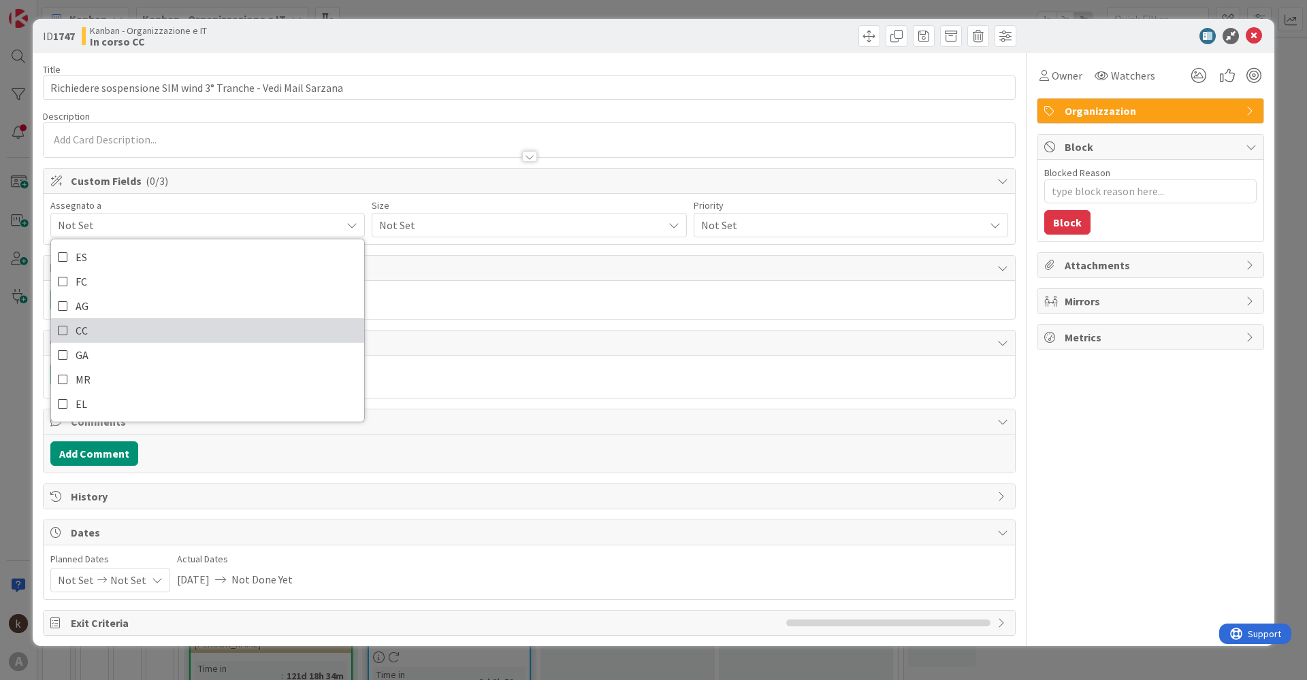
click at [141, 328] on link "CC" at bounding box center [207, 330] width 313 height 24
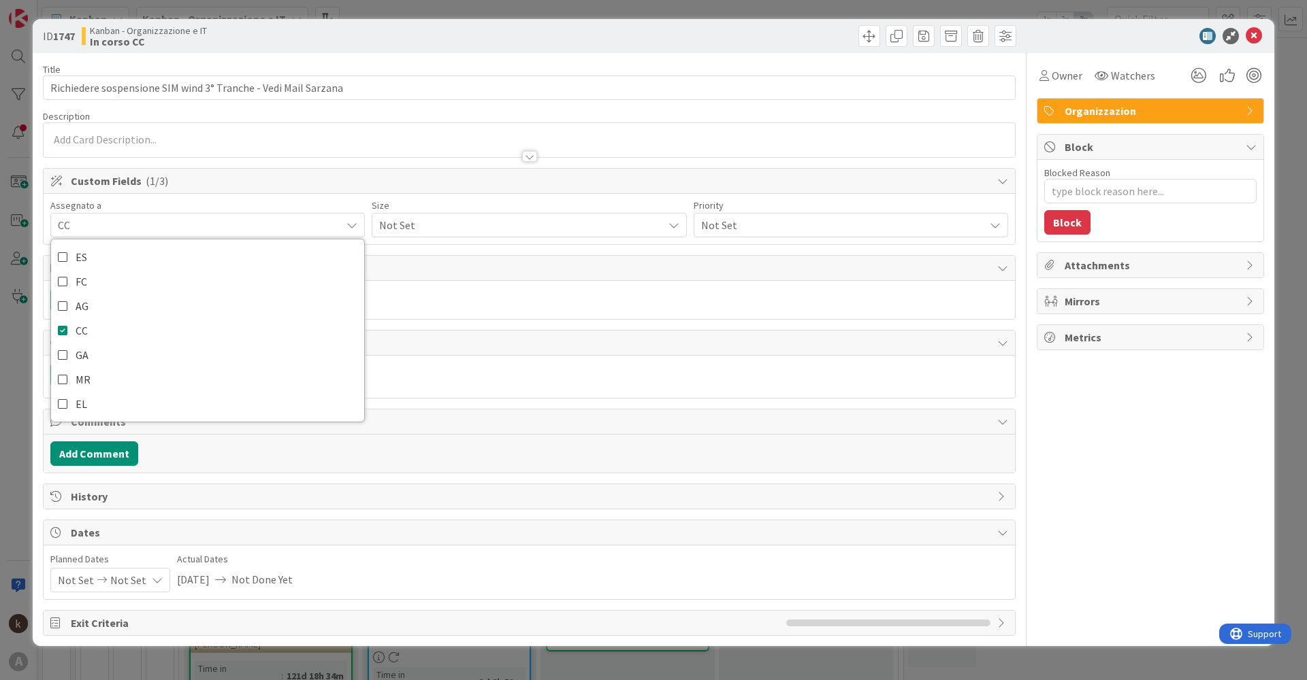
click at [465, 229] on span "Not Set" at bounding box center [517, 225] width 276 height 19
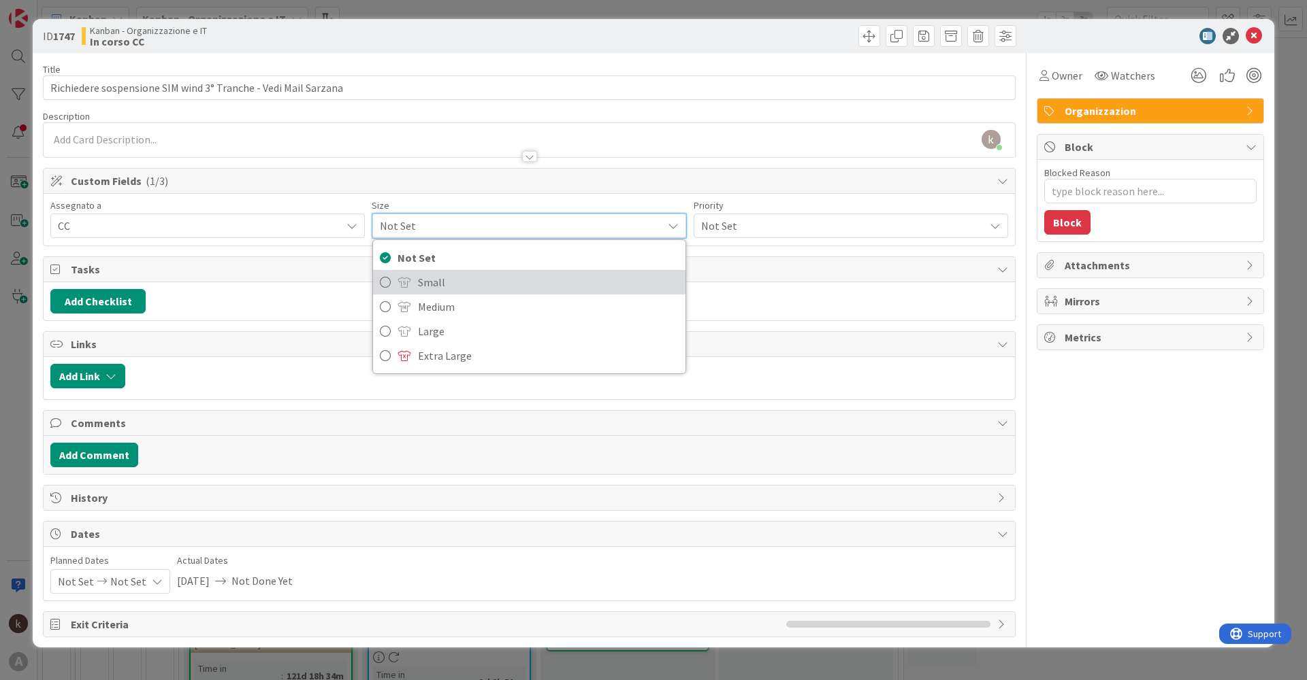
click at [467, 276] on span "Small" at bounding box center [548, 282] width 260 height 20
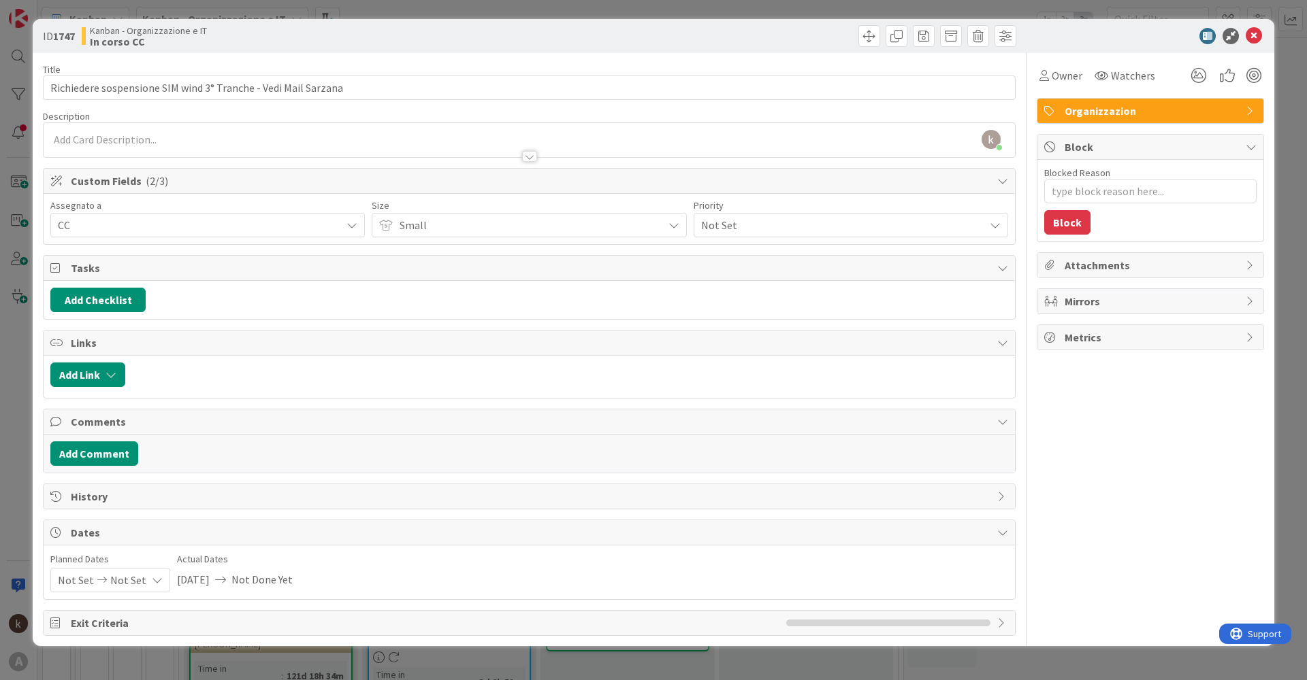
click at [774, 235] on div "Not Set" at bounding box center [850, 225] width 314 height 24
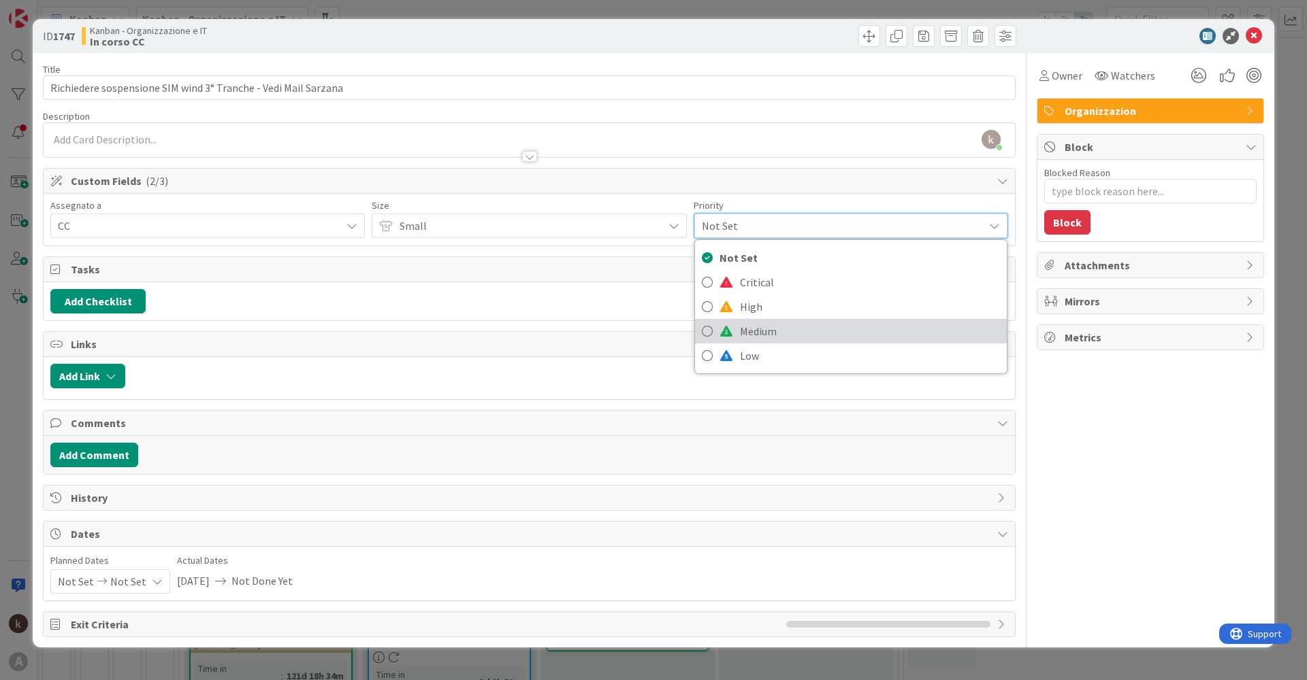
click at [769, 329] on span "Medium" at bounding box center [870, 331] width 260 height 20
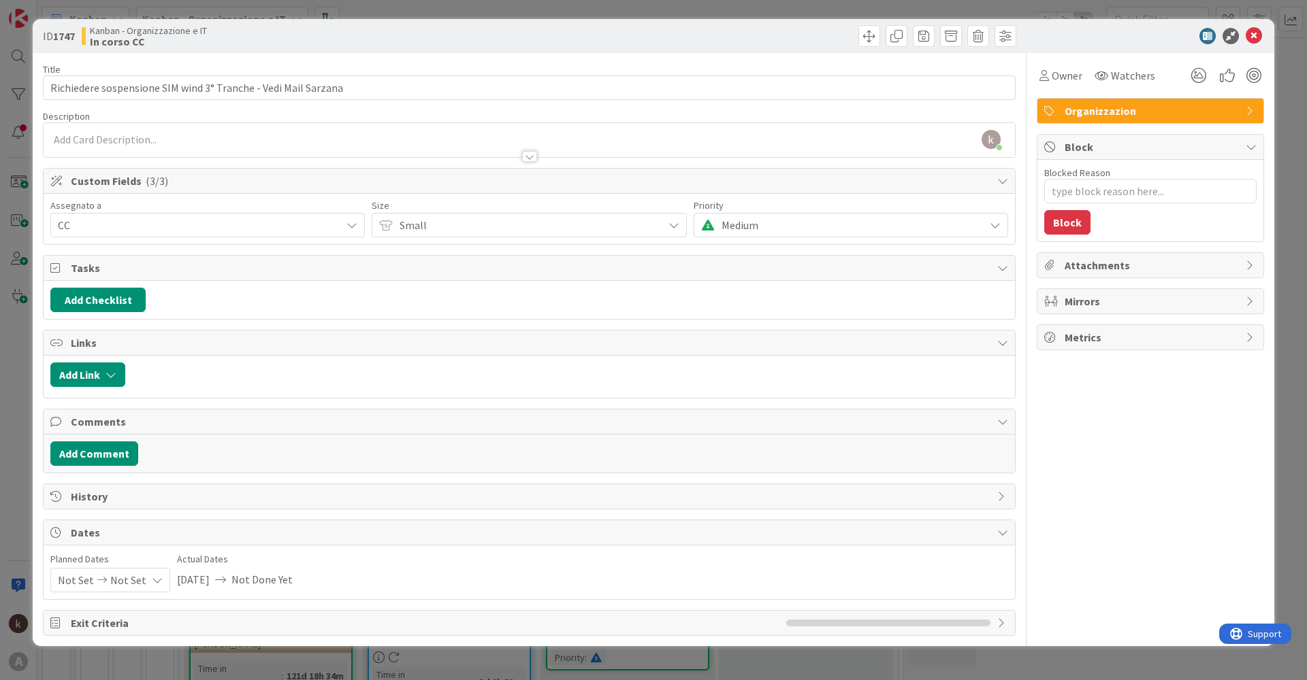
click at [655, 232] on span "Medium" at bounding box center [527, 225] width 256 height 19
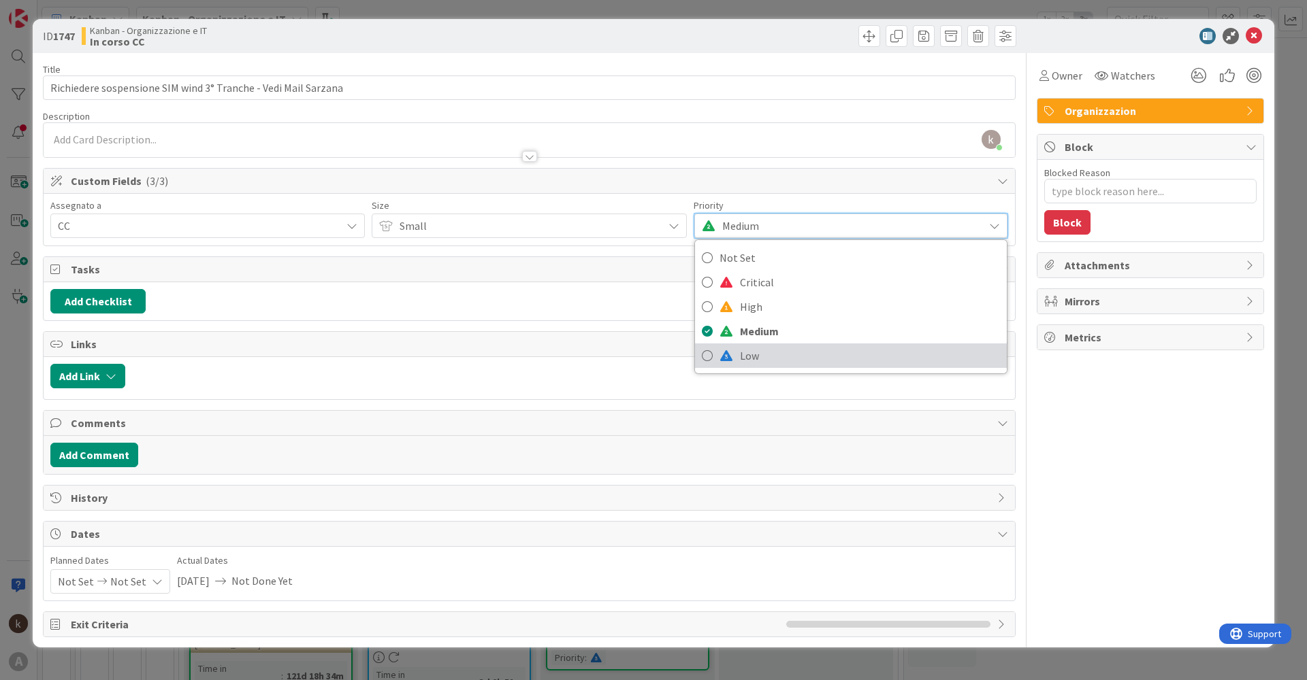
click at [762, 363] on span "Low" at bounding box center [870, 356] width 260 height 20
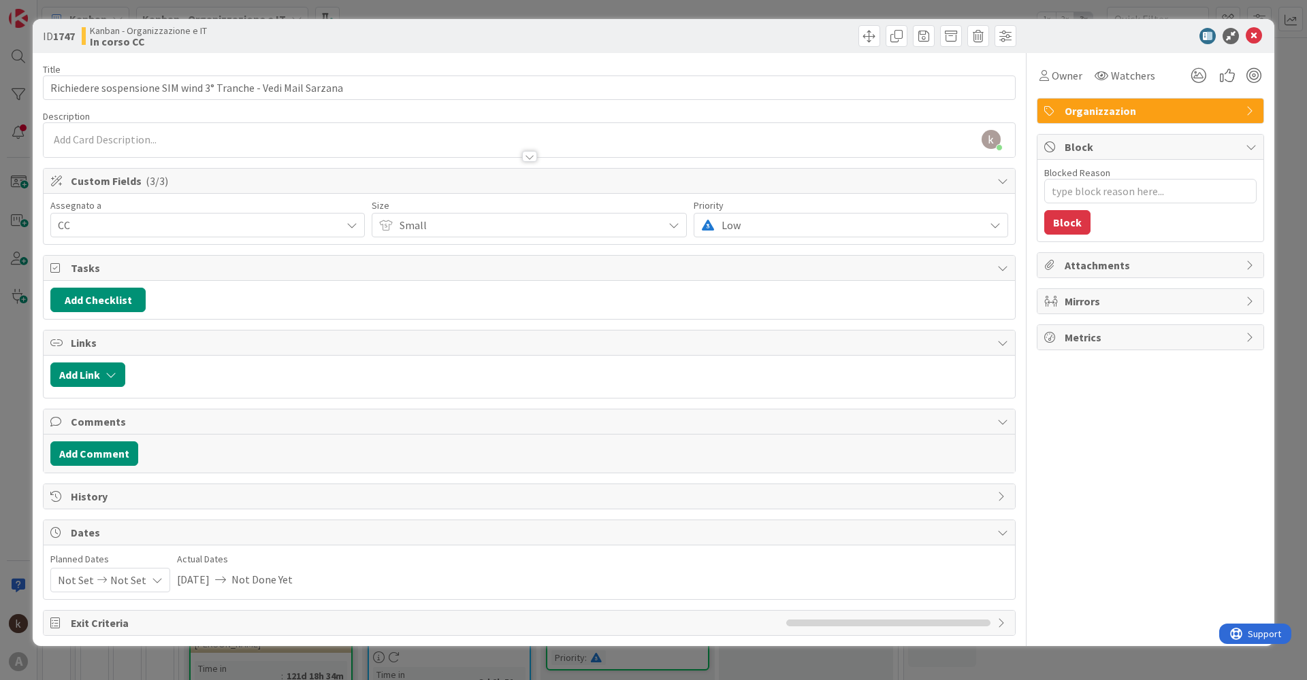
type textarea "x"
click at [108, 372] on icon "button" at bounding box center [110, 375] width 11 height 11
click at [122, 460] on span "Current Board" at bounding box center [100, 460] width 66 height 14
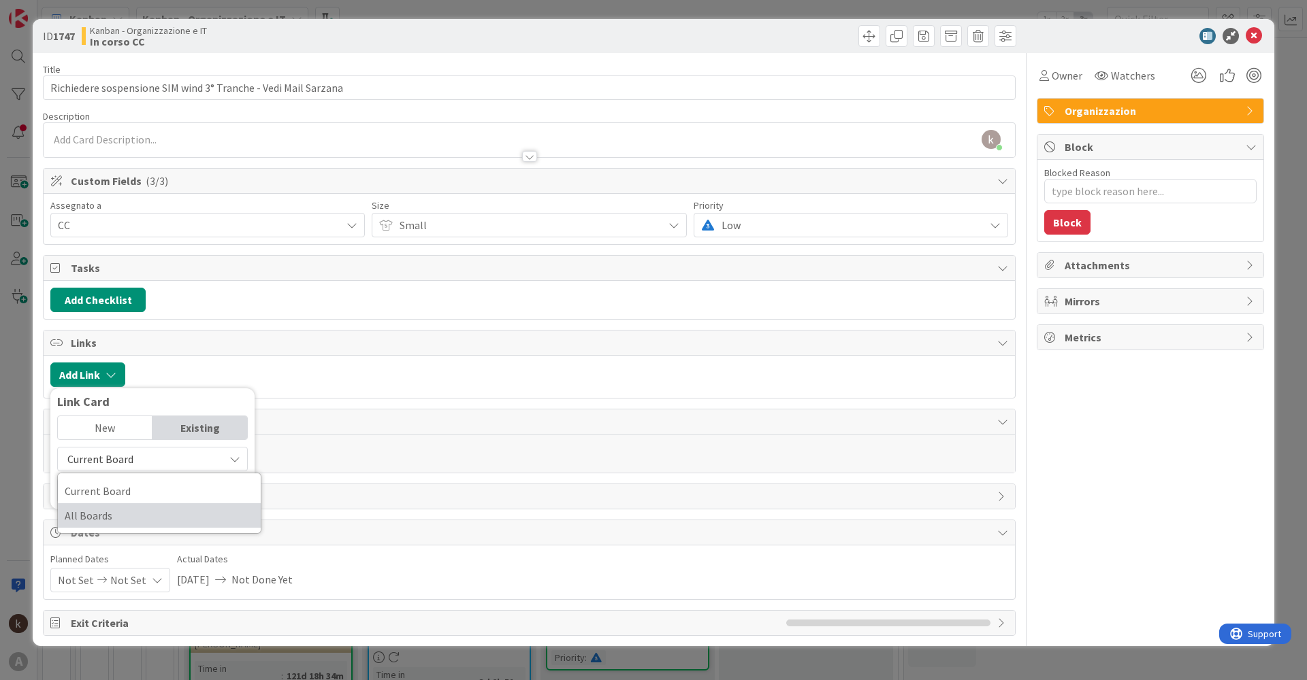
click at [105, 511] on span "All Boards" at bounding box center [159, 516] width 189 height 20
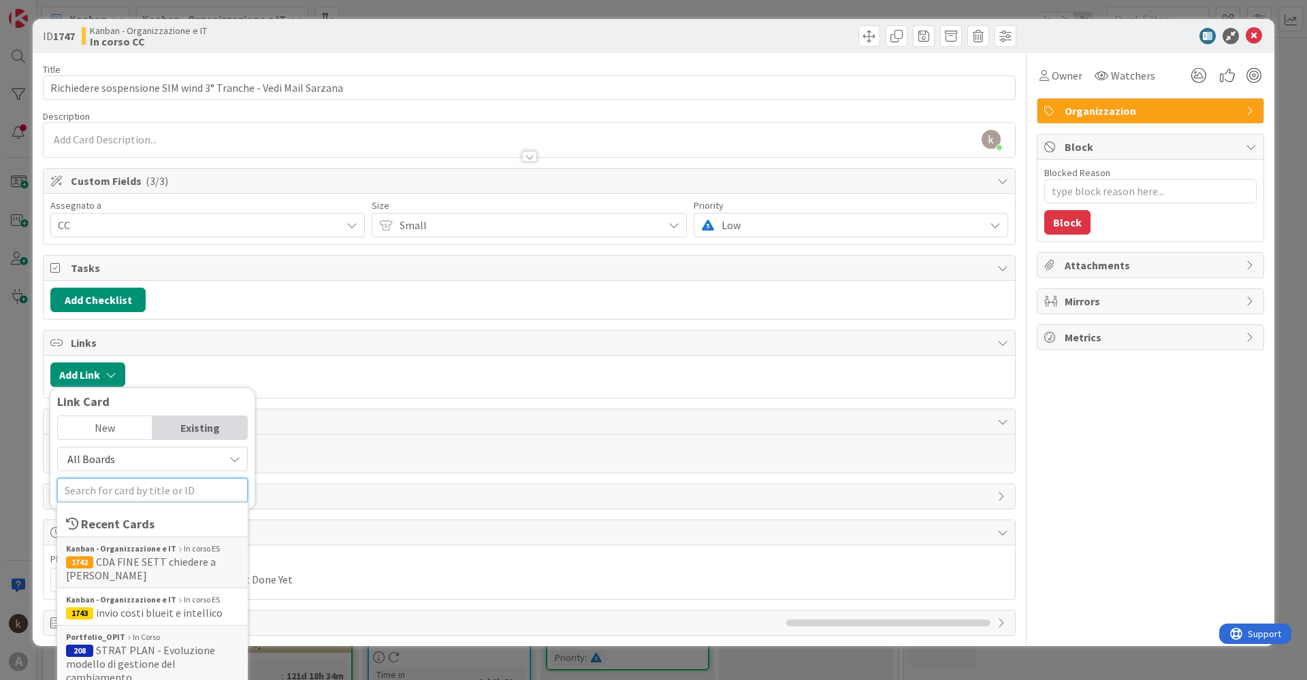
click at [111, 497] on input "text" at bounding box center [152, 490] width 191 height 24
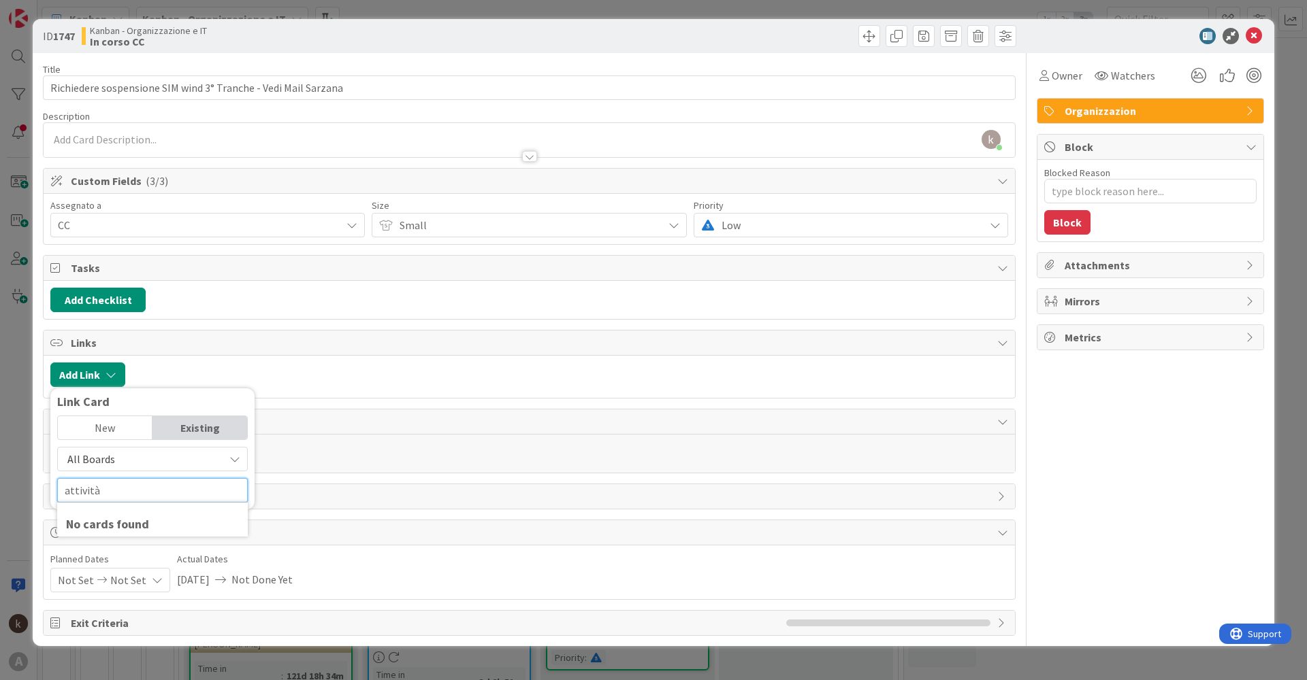
type input "attività"
click at [97, 453] on span "All Boards" at bounding box center [91, 460] width 48 height 14
click at [99, 485] on span "Current Board" at bounding box center [159, 491] width 189 height 20
click at [114, 466] on span "Current Board" at bounding box center [141, 459] width 152 height 19
click at [109, 507] on span "All Boards" at bounding box center [159, 516] width 189 height 20
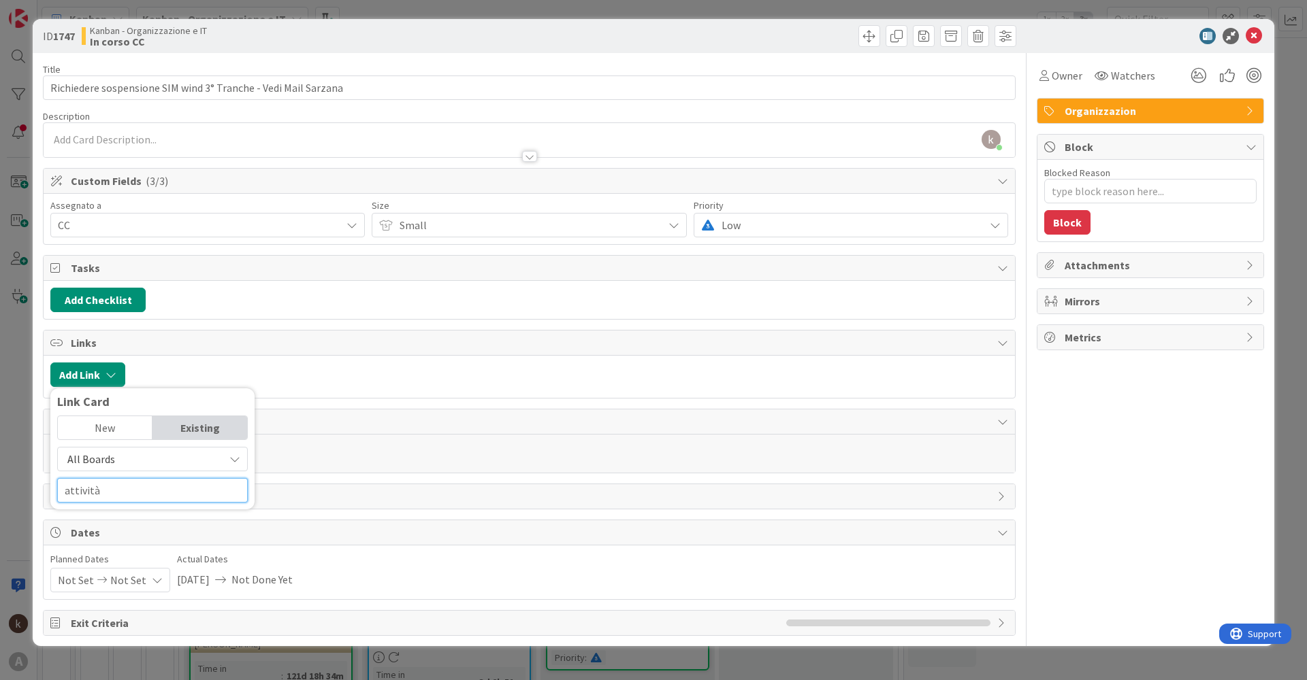
click at [113, 497] on input "attività" at bounding box center [152, 490] width 191 height 24
click at [149, 553] on div "Portfolio_OPIT Attività ricorrenti" at bounding box center [152, 549] width 173 height 12
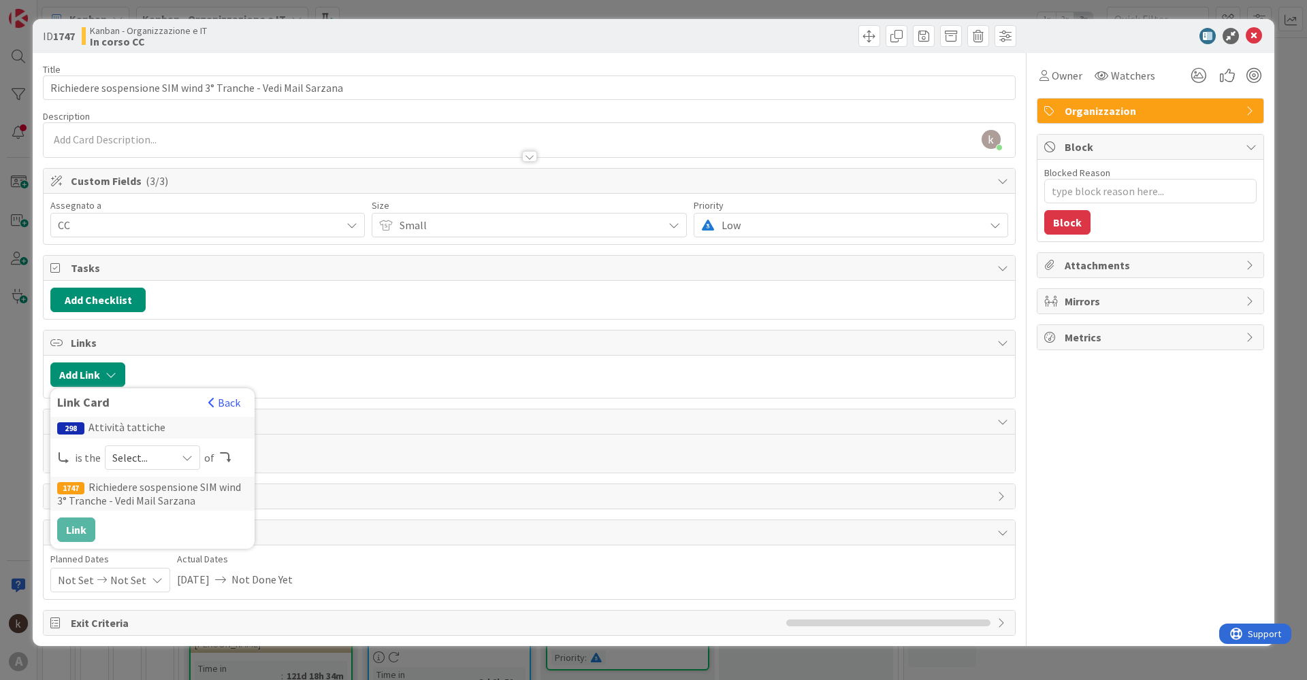
click at [154, 470] on div "298 Attività tattiche is the Select... of 1747 Richiedere sospensione SIM wind …" at bounding box center [152, 479] width 191 height 125
click at [156, 461] on span "Select..." at bounding box center [140, 457] width 57 height 19
click at [154, 487] on span "parent" at bounding box center [225, 490] width 154 height 20
click at [86, 528] on button "Link" at bounding box center [76, 530] width 38 height 24
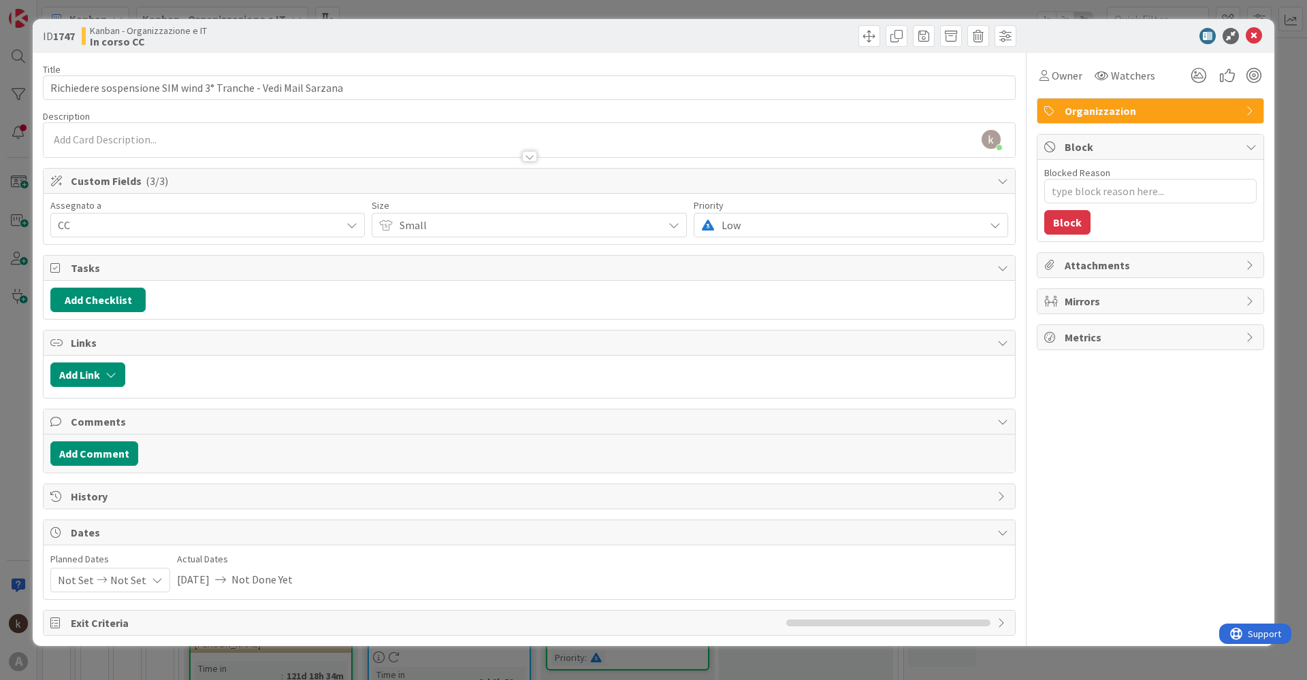
type textarea "x"
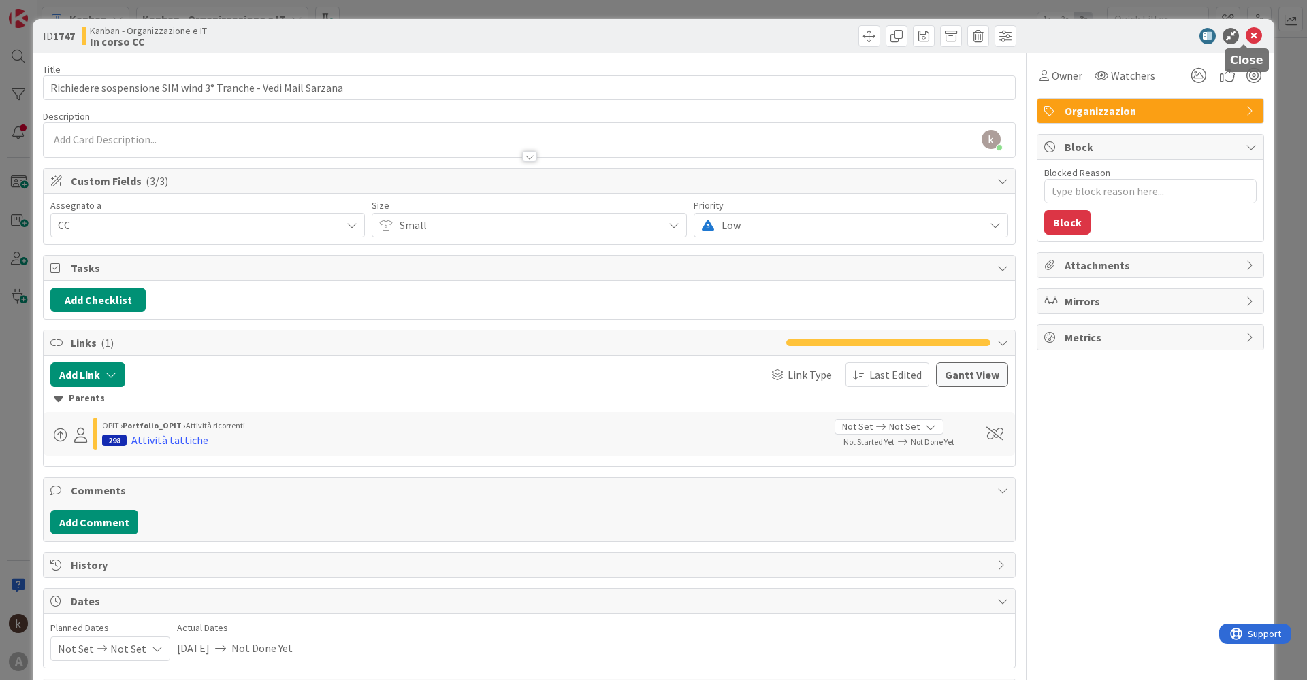
click at [1245, 37] on icon at bounding box center [1253, 36] width 16 height 16
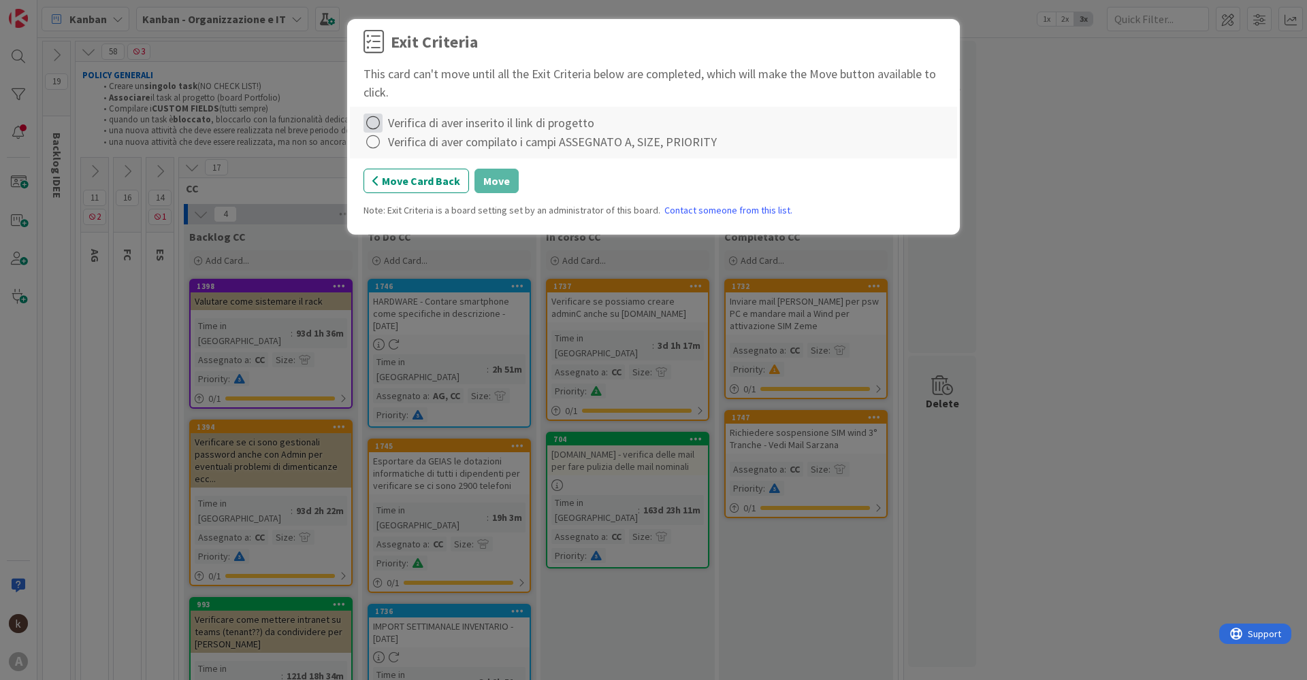
click at [380, 129] on icon at bounding box center [372, 123] width 19 height 19
click at [388, 148] on link "Complete" at bounding box center [448, 151] width 170 height 20
click at [375, 144] on icon at bounding box center [372, 142] width 19 height 19
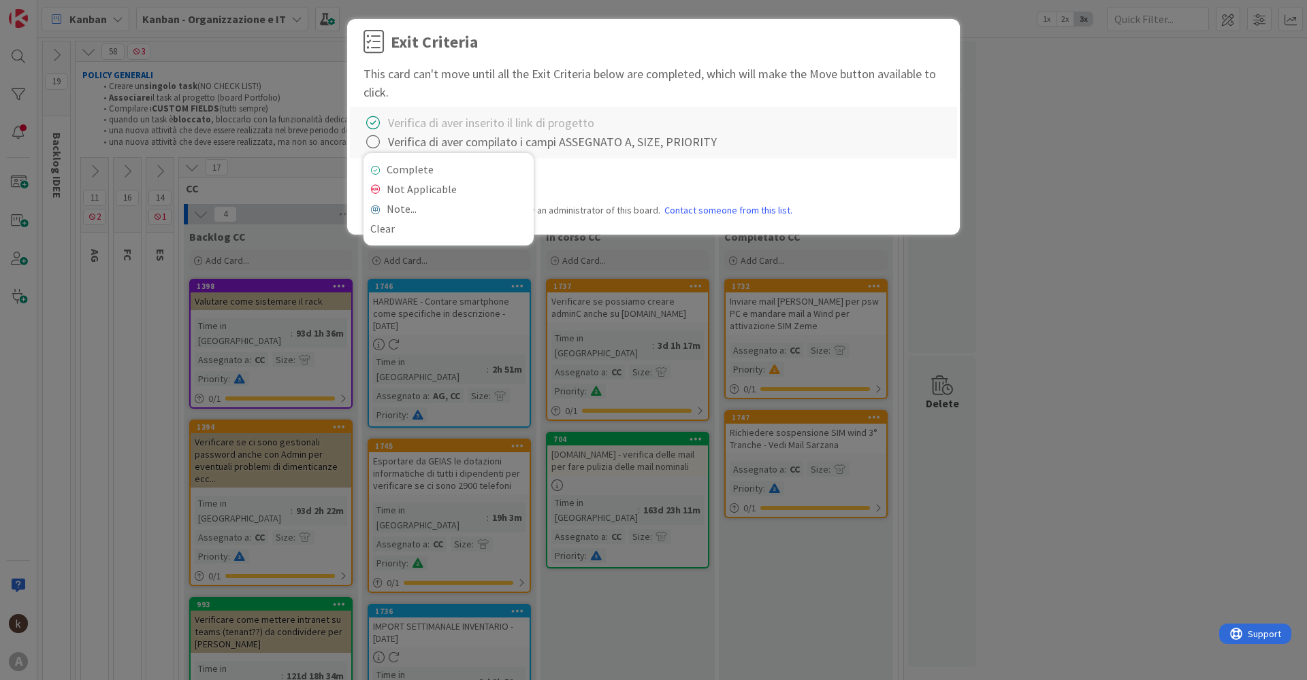
click at [391, 158] on div "Complete Not Applicable Note... Clear" at bounding box center [448, 199] width 170 height 93
click at [389, 165] on link "Complete" at bounding box center [448, 170] width 170 height 20
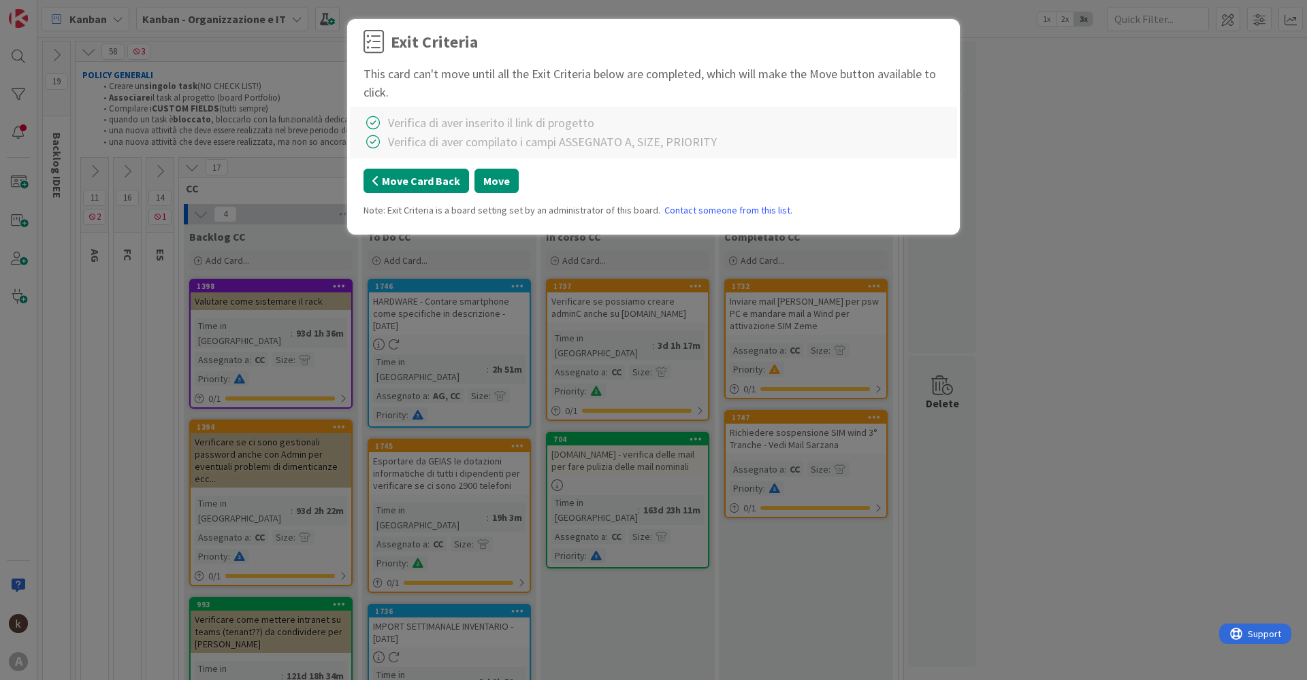
click at [389, 181] on button "Move Card Back" at bounding box center [415, 181] width 105 height 24
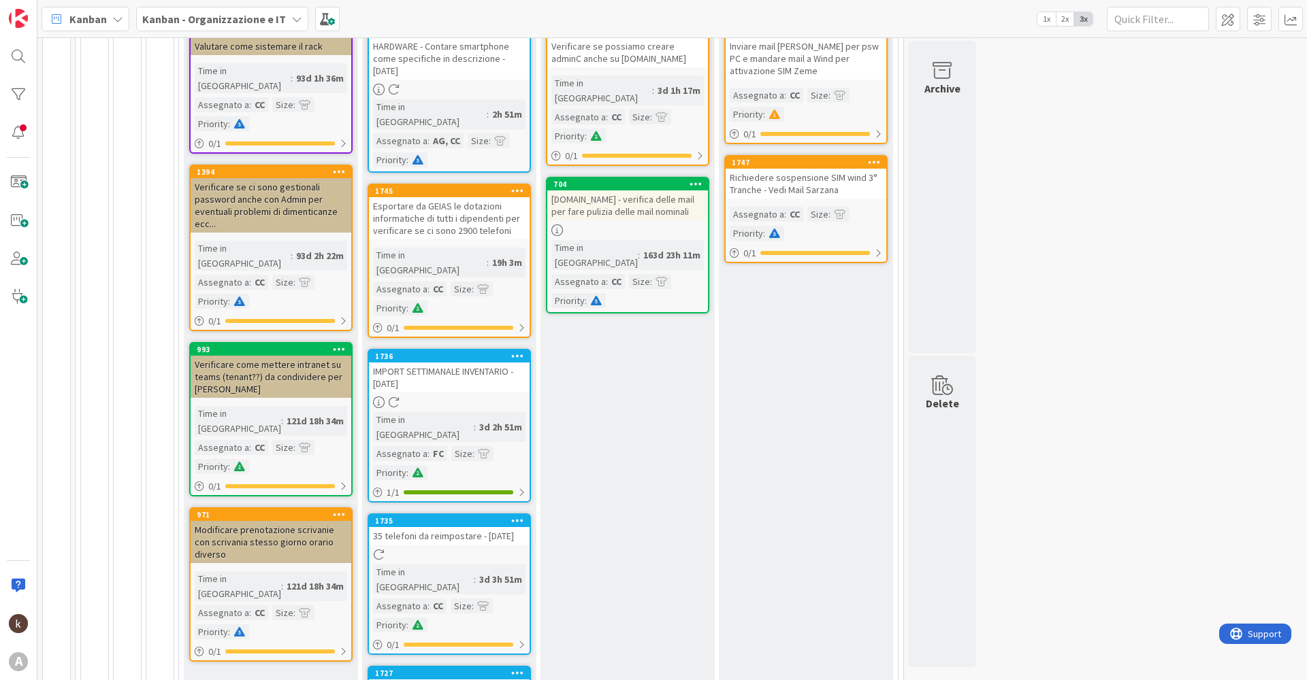
scroll to position [204, 0]
